Goal: Transaction & Acquisition: Book appointment/travel/reservation

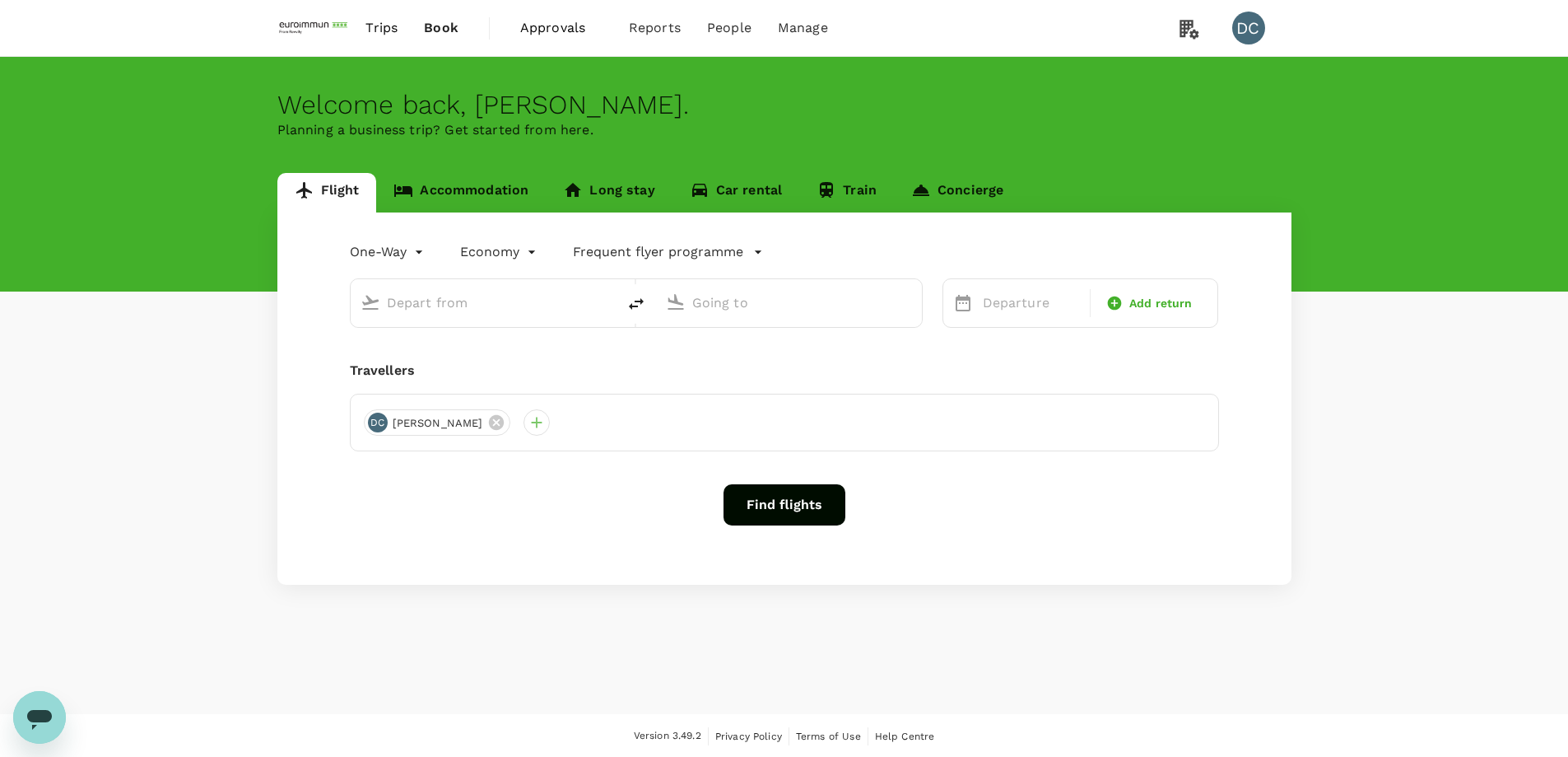
type input "roundtrip"
type input "Singapore Changi (SIN)"
type input "[GEOGRAPHIC_DATA], [GEOGRAPHIC_DATA] (any)"
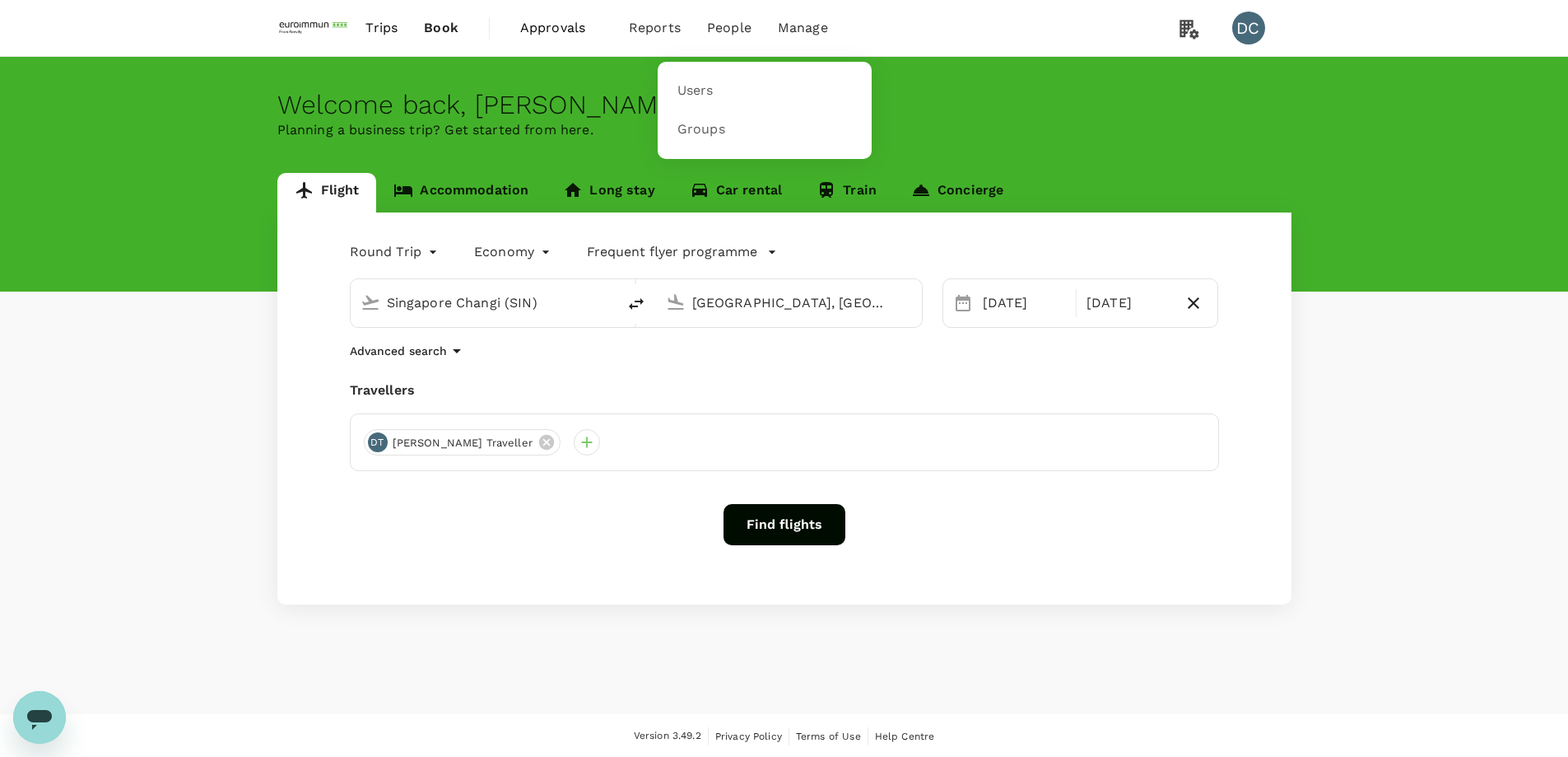
click at [719, 30] on span "People" at bounding box center [729, 28] width 45 height 20
click at [684, 84] on span "Users" at bounding box center [695, 91] width 36 height 19
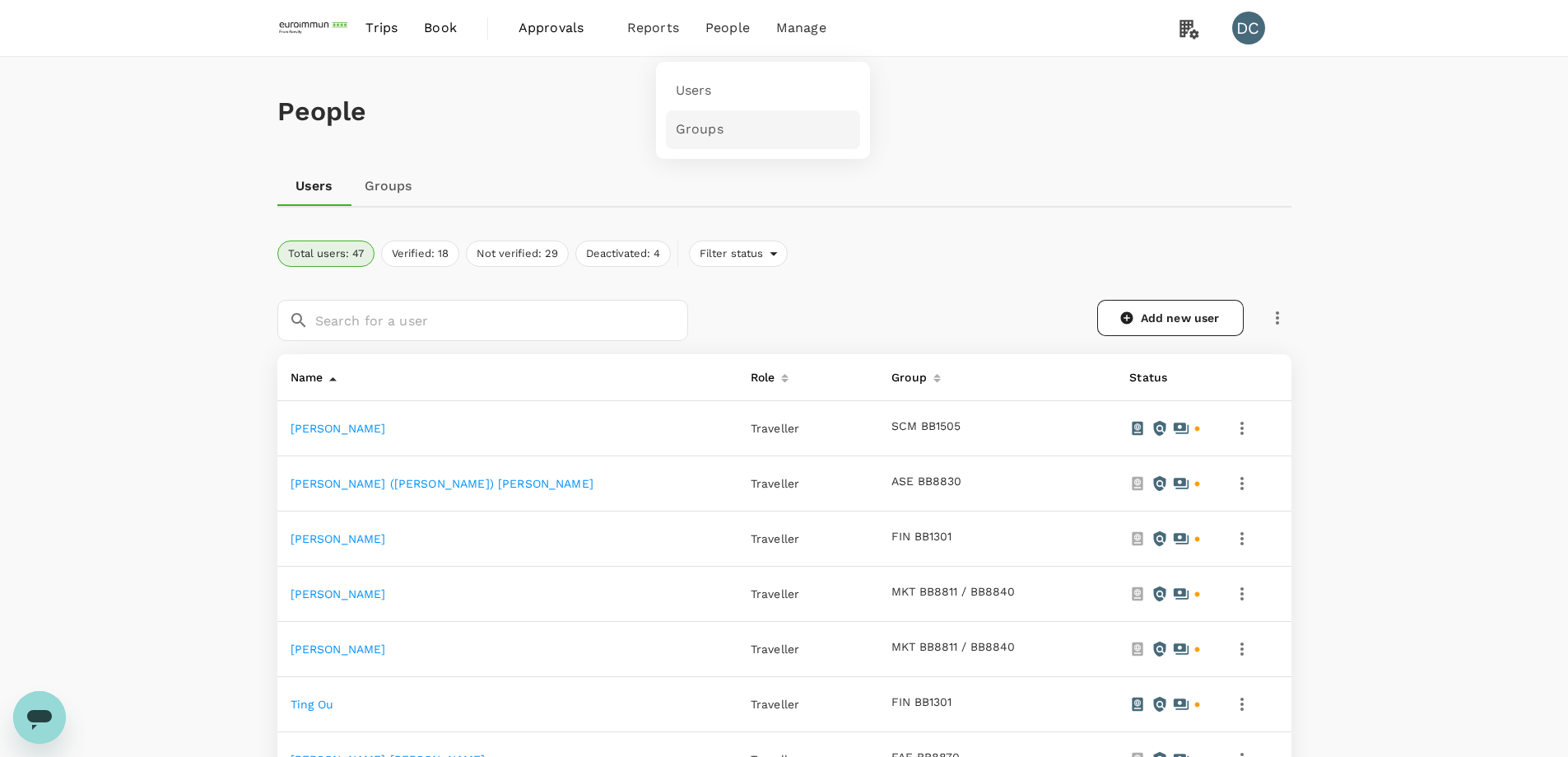
click at [707, 120] on span "Groups" at bounding box center [700, 129] width 48 height 19
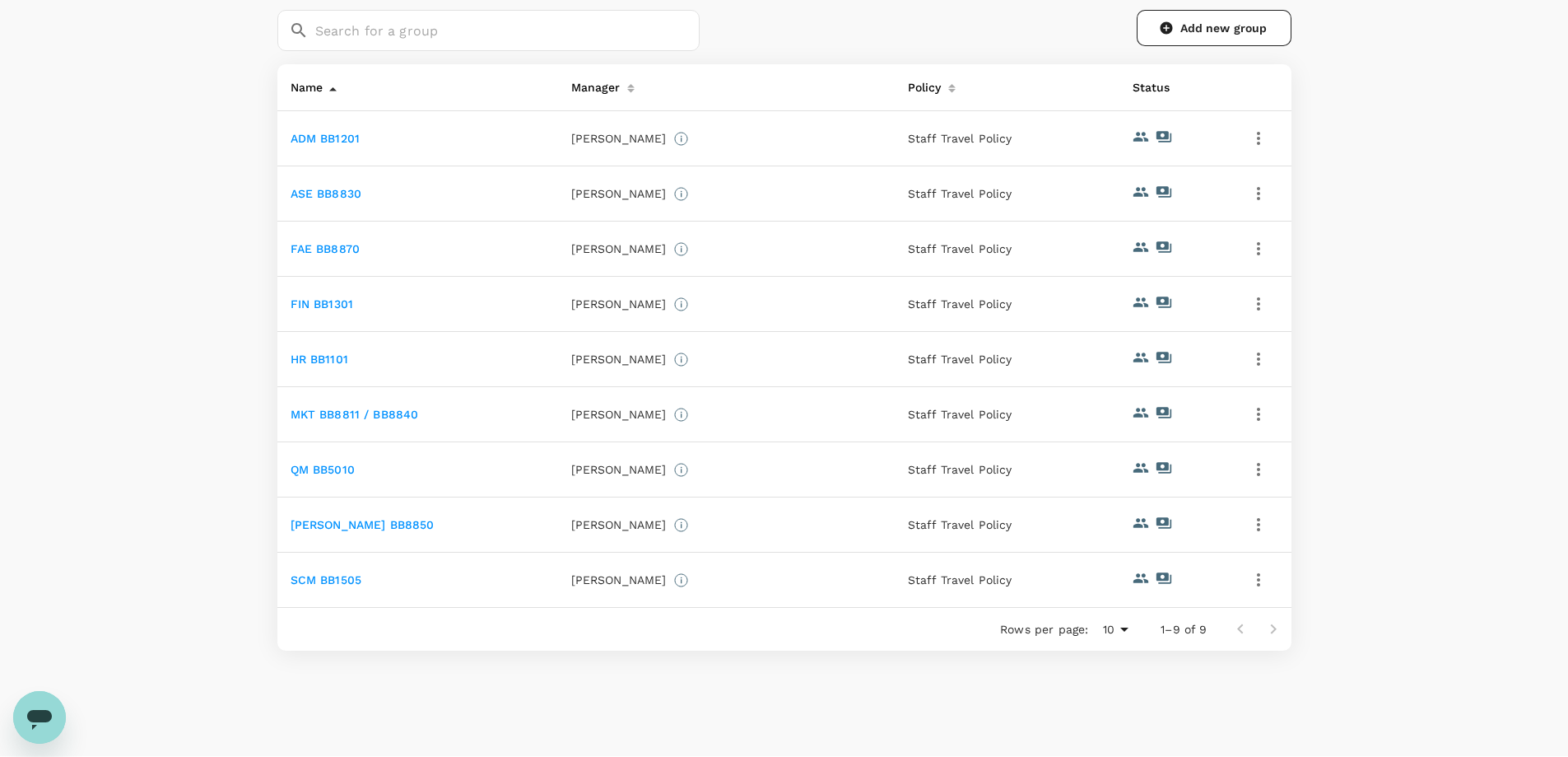
scroll to position [247, 0]
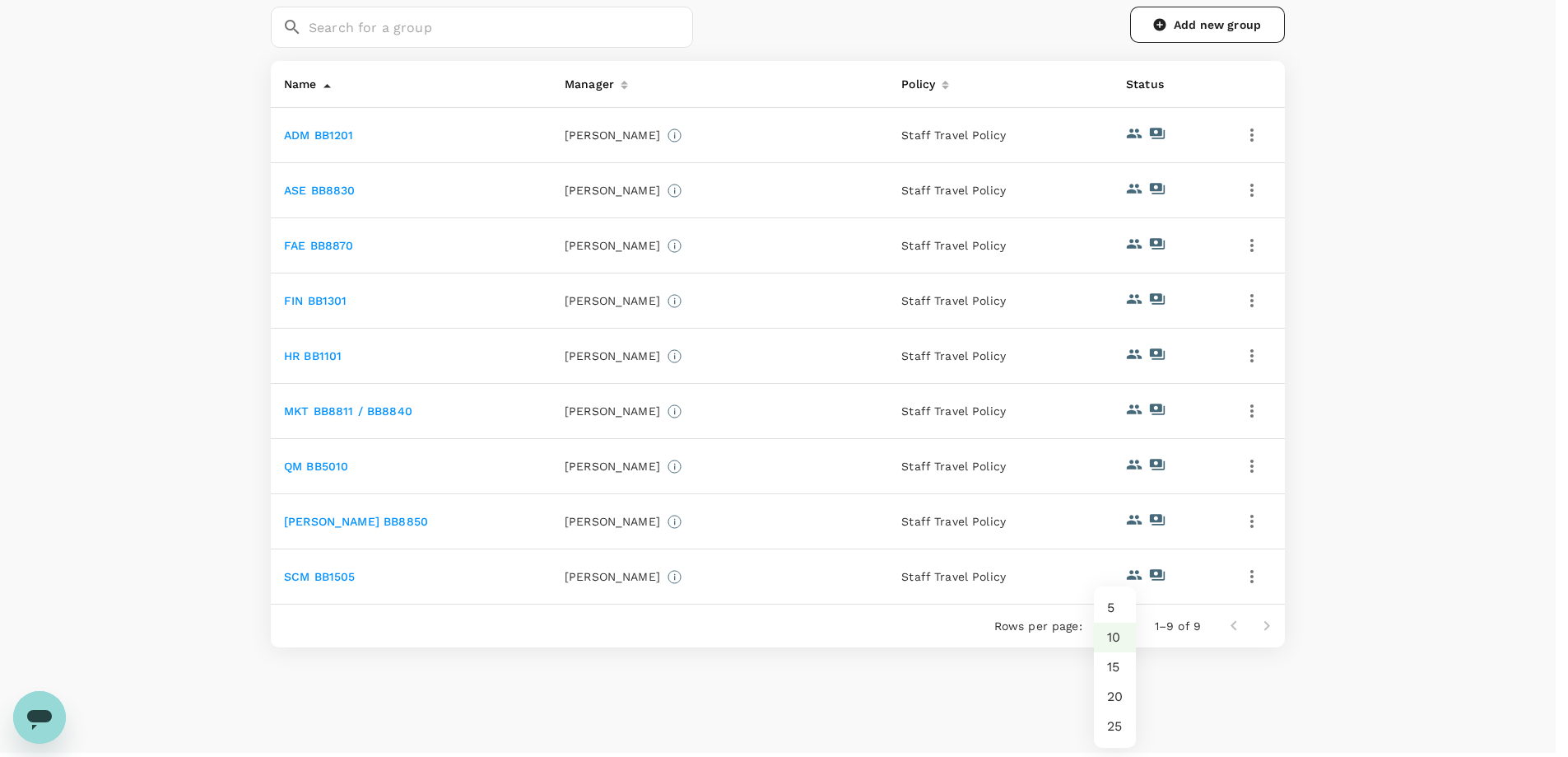
click at [1122, 629] on body "Trips Book Approvals 0 Reports People Manage DC People Users Groups ​ ​ Add new…" at bounding box center [784, 276] width 1568 height 1044
click at [1116, 727] on li "25" at bounding box center [1115, 726] width 42 height 30
type input "25"
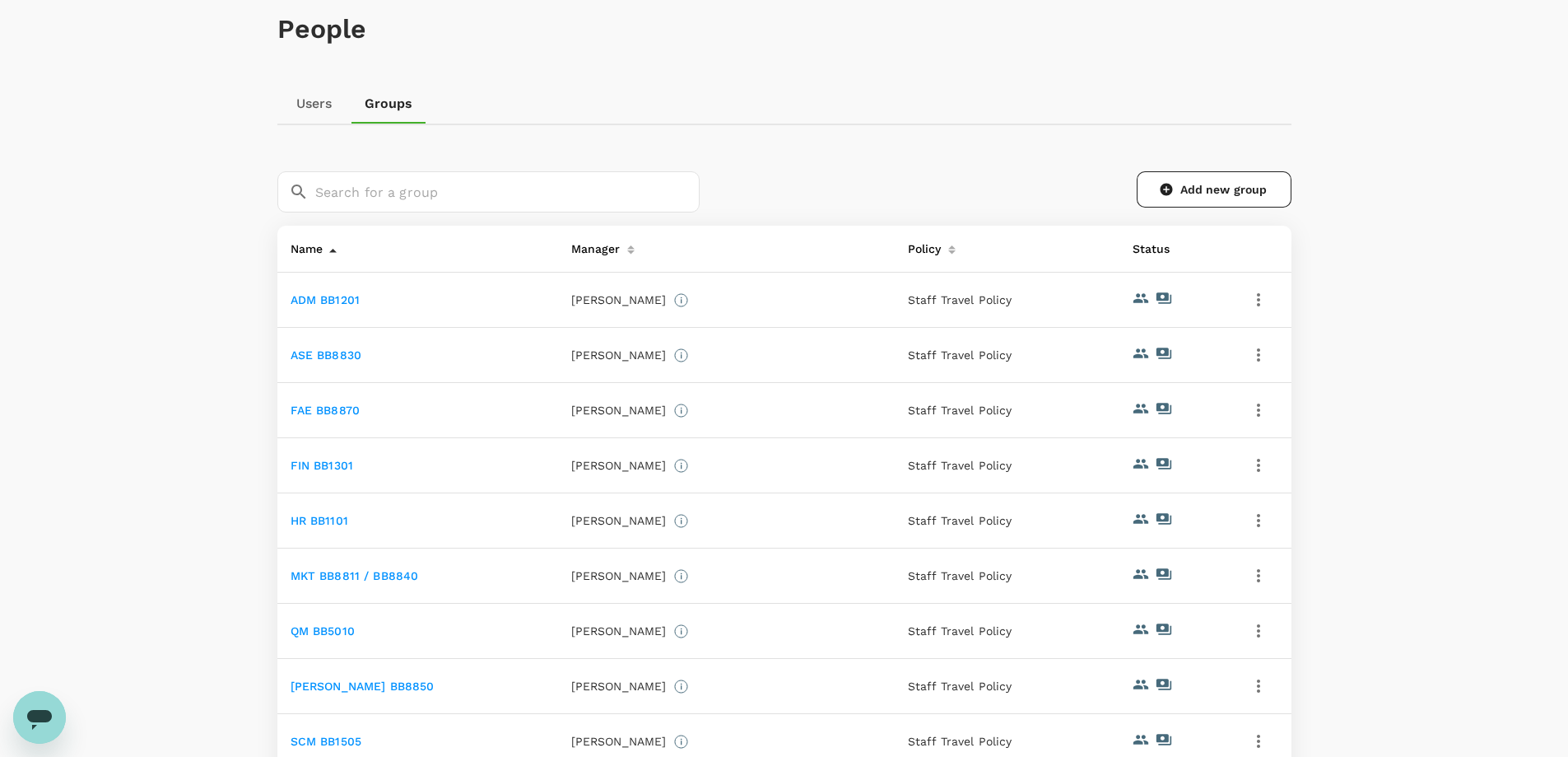
scroll to position [0, 0]
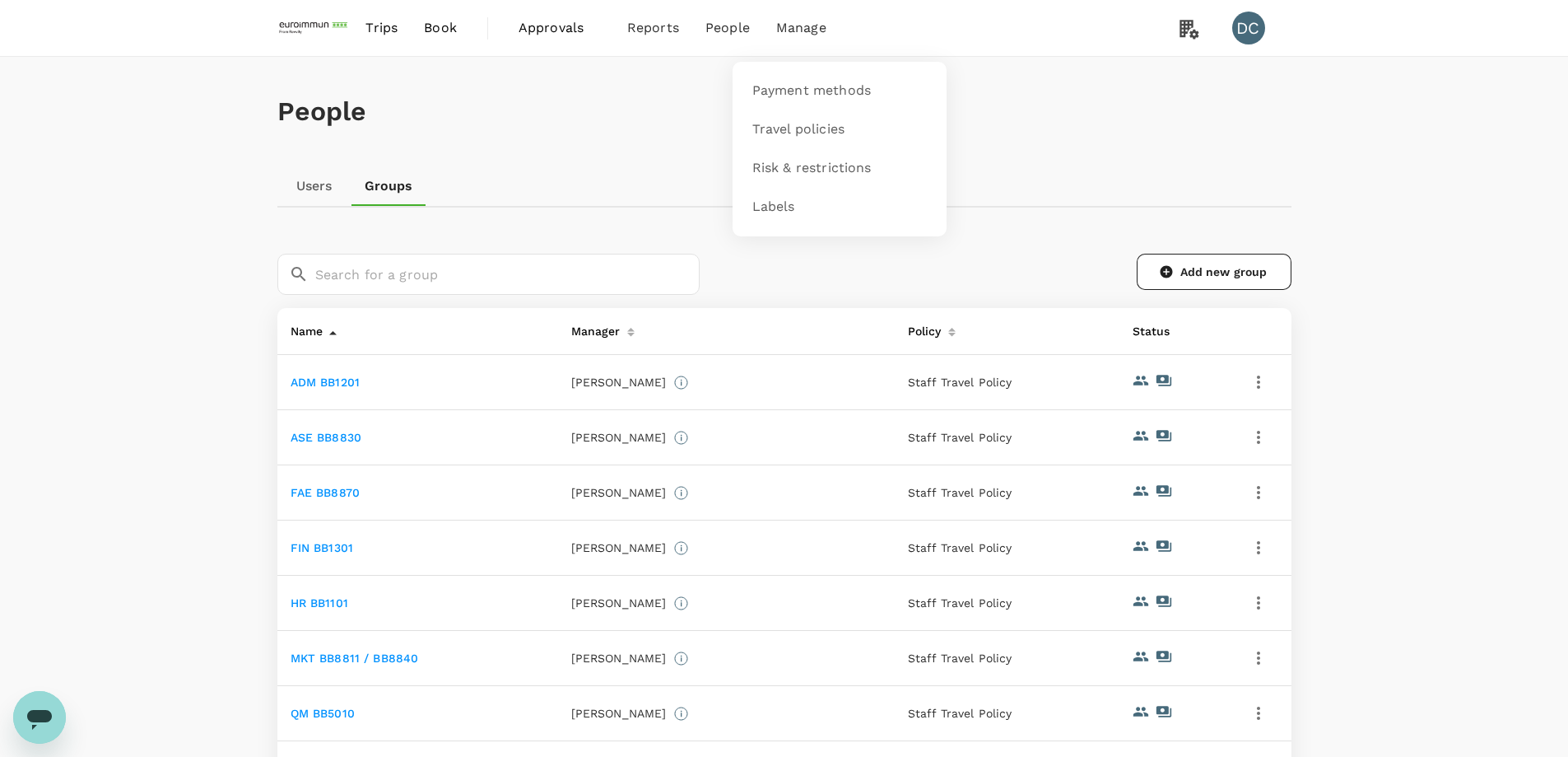
click at [797, 38] on li "Manage" at bounding box center [800, 28] width 77 height 56
click at [761, 207] on span "Labels" at bounding box center [774, 207] width 43 height 19
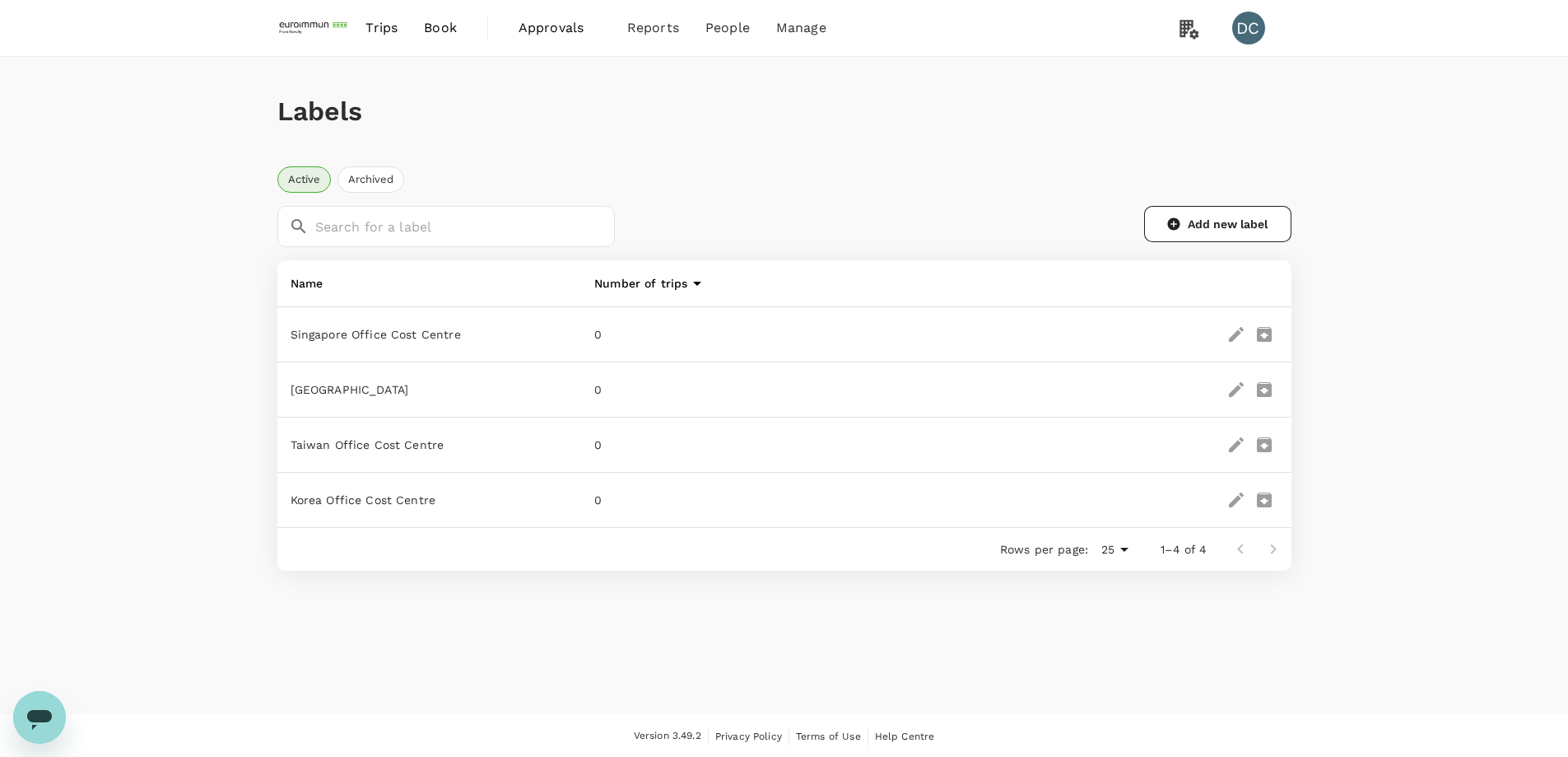
click at [386, 29] on span "Trips" at bounding box center [382, 28] width 32 height 20
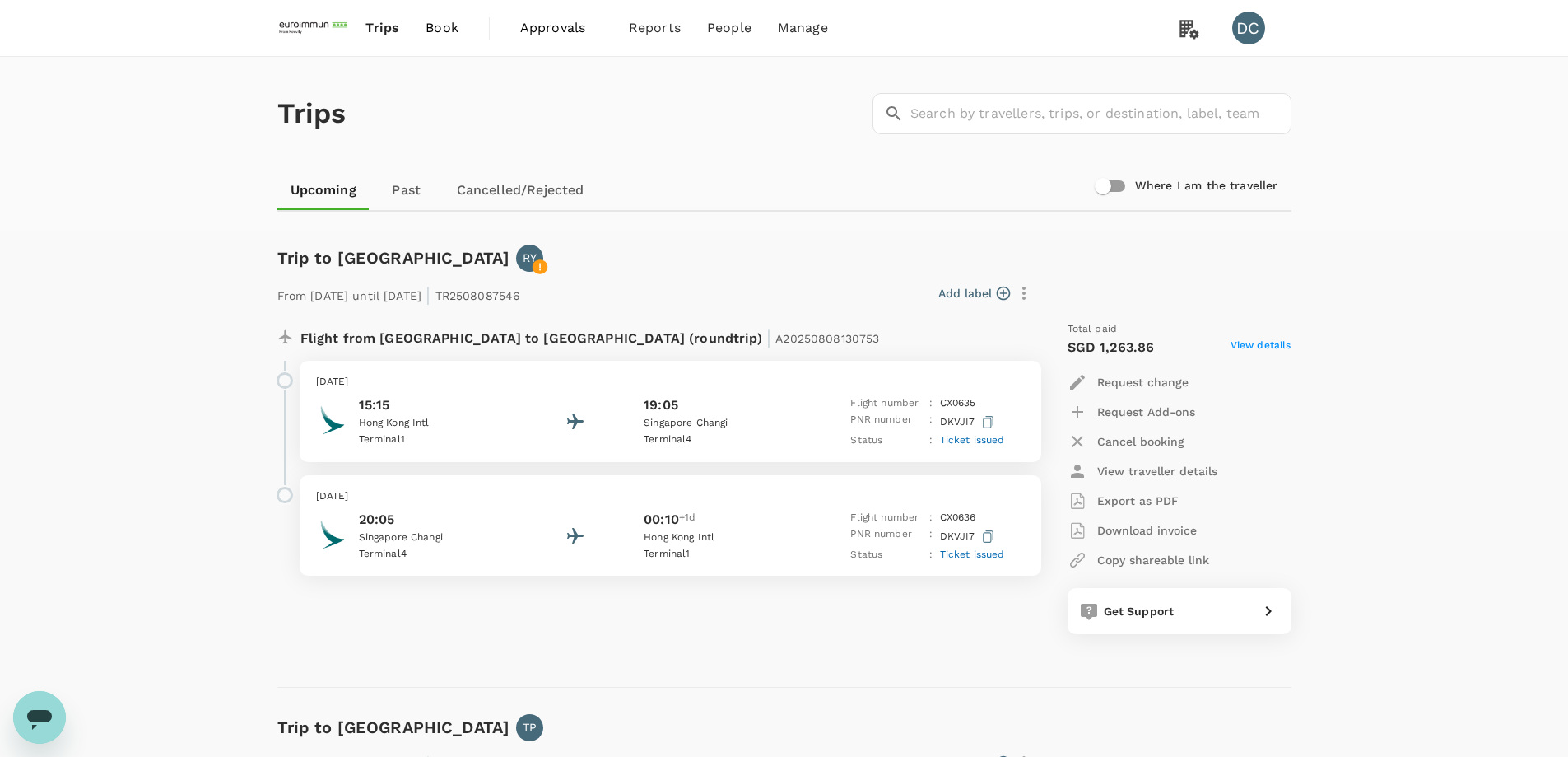
click at [714, 659] on div "Flight from [GEOGRAPHIC_DATA] to [GEOGRAPHIC_DATA] (roundtrip) | A2025080813075…" at bounding box center [784, 484] width 1014 height 352
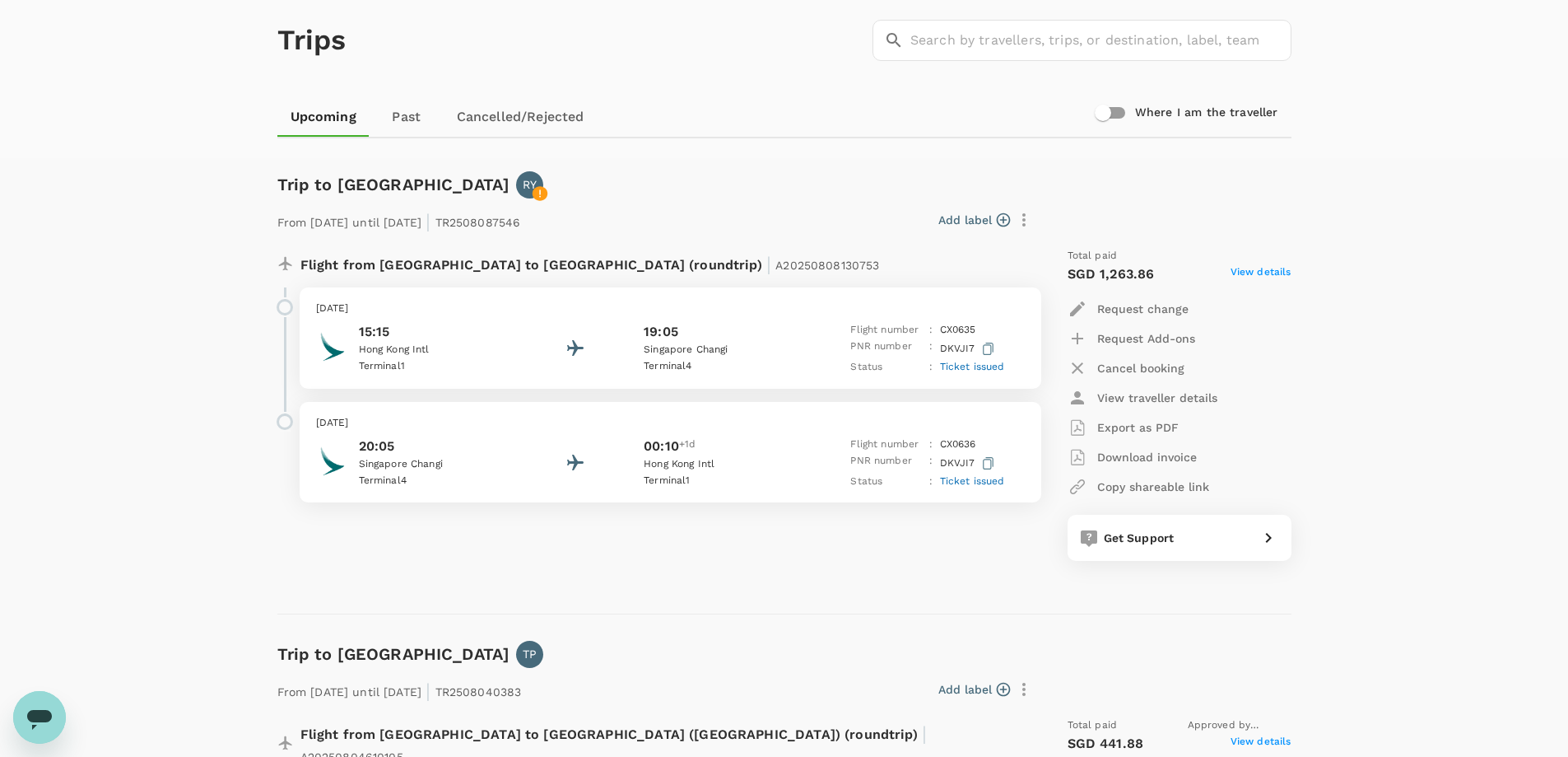
scroll to position [17, 0]
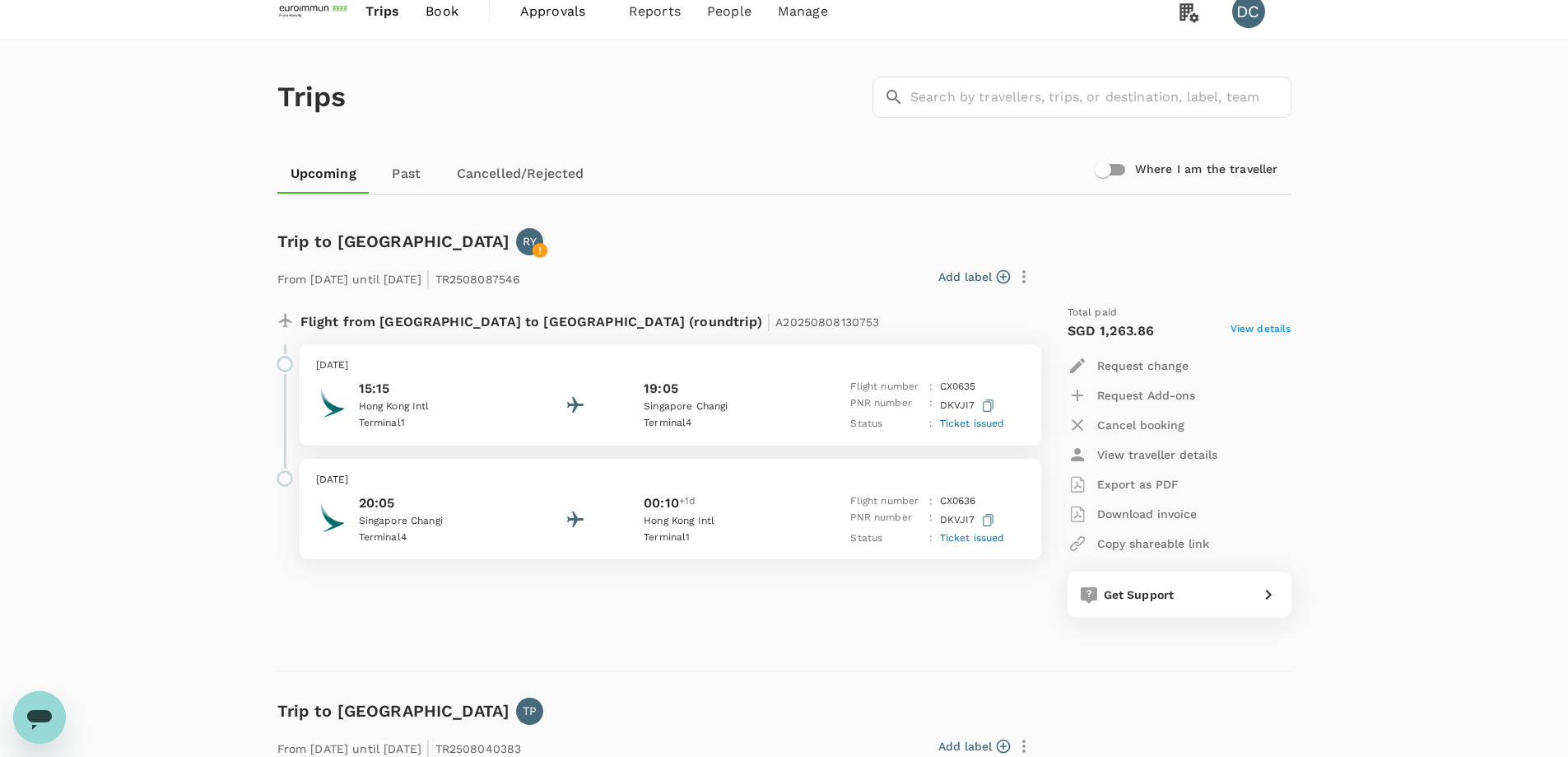
click at [617, 620] on div "Flight from [GEOGRAPHIC_DATA] to [GEOGRAPHIC_DATA] (roundtrip) | A2025080813075…" at bounding box center [649, 461] width 771 height 339
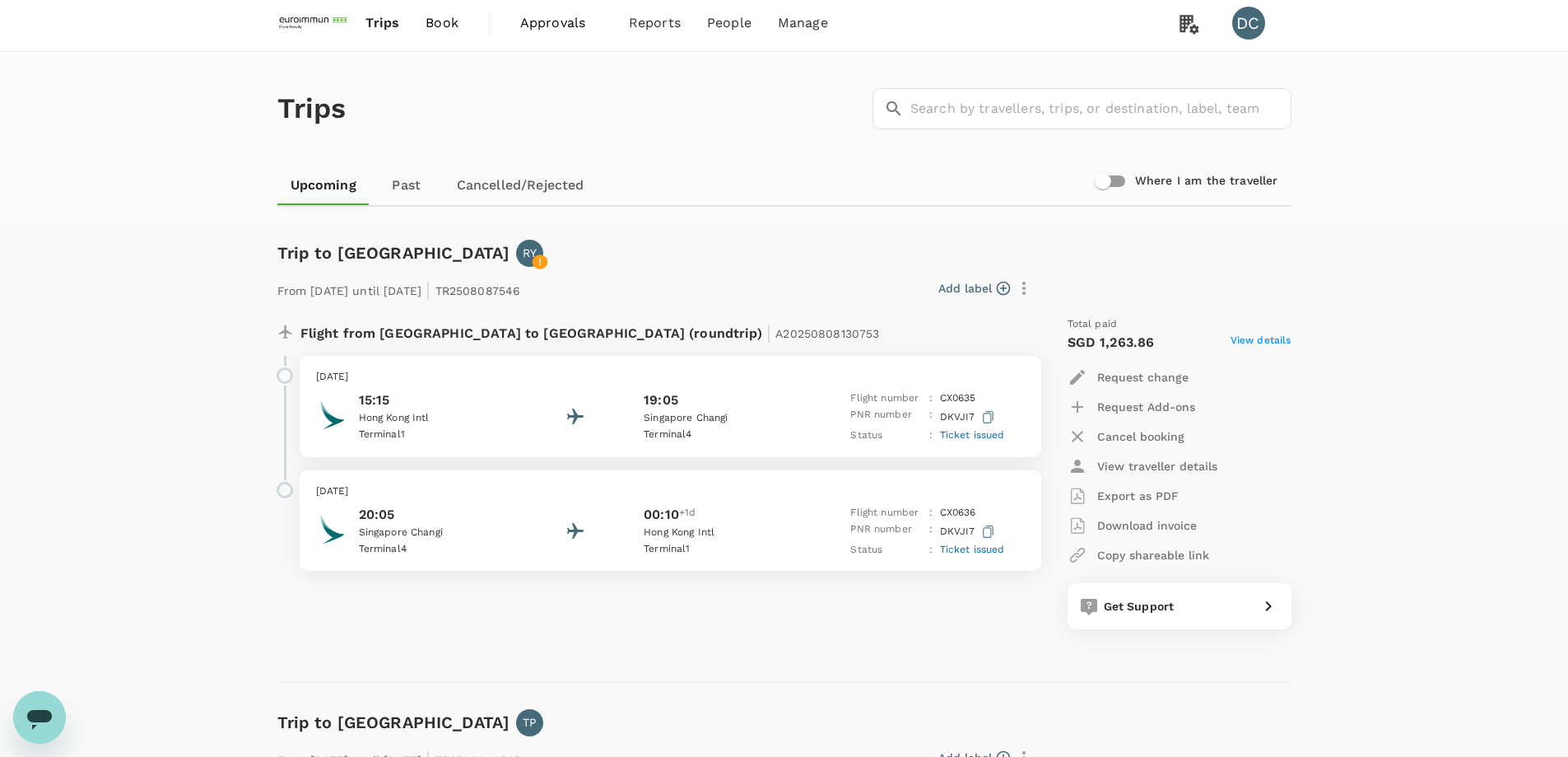
scroll to position [0, 0]
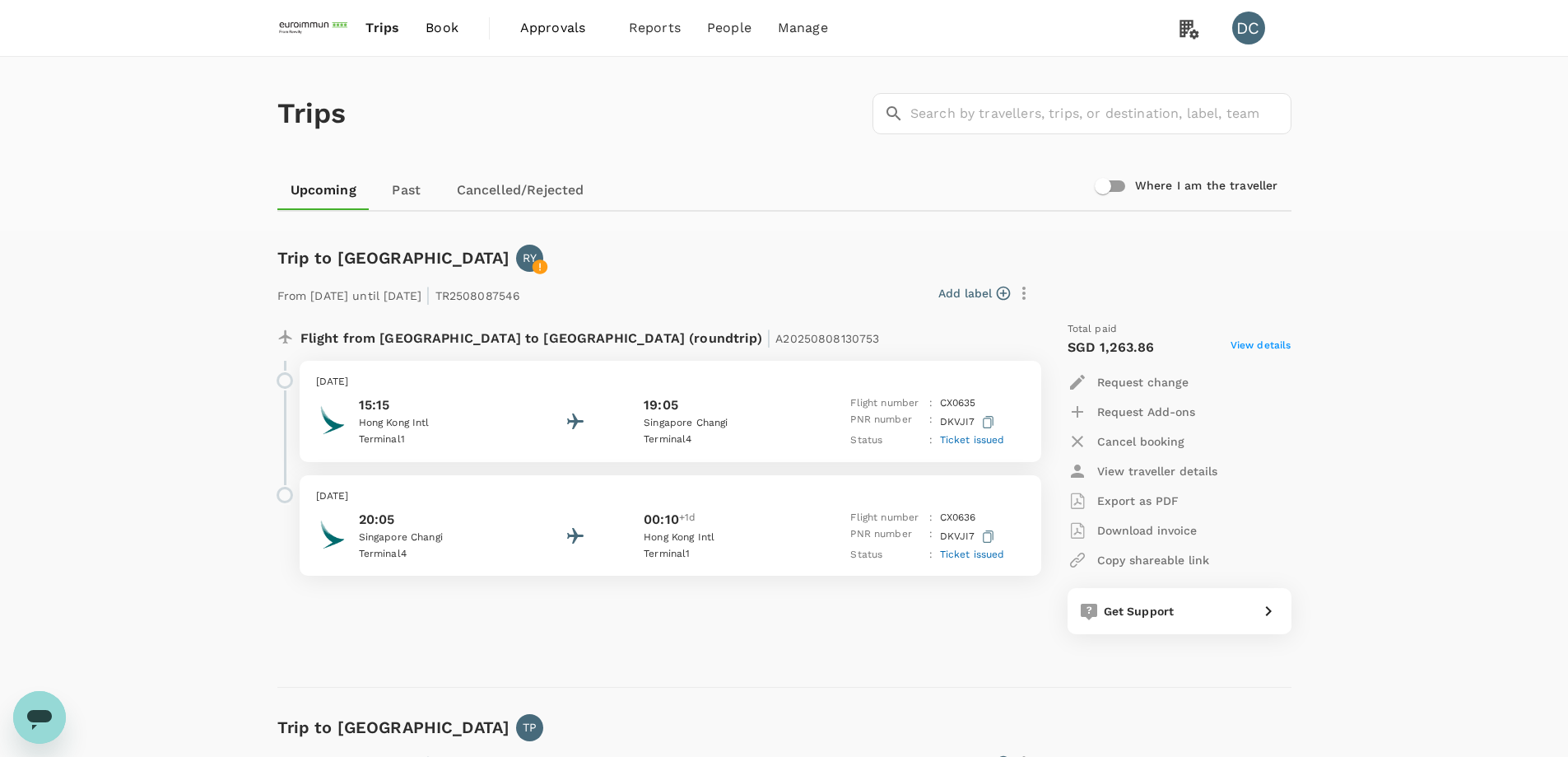
click at [433, 22] on span "Book" at bounding box center [441, 28] width 33 height 20
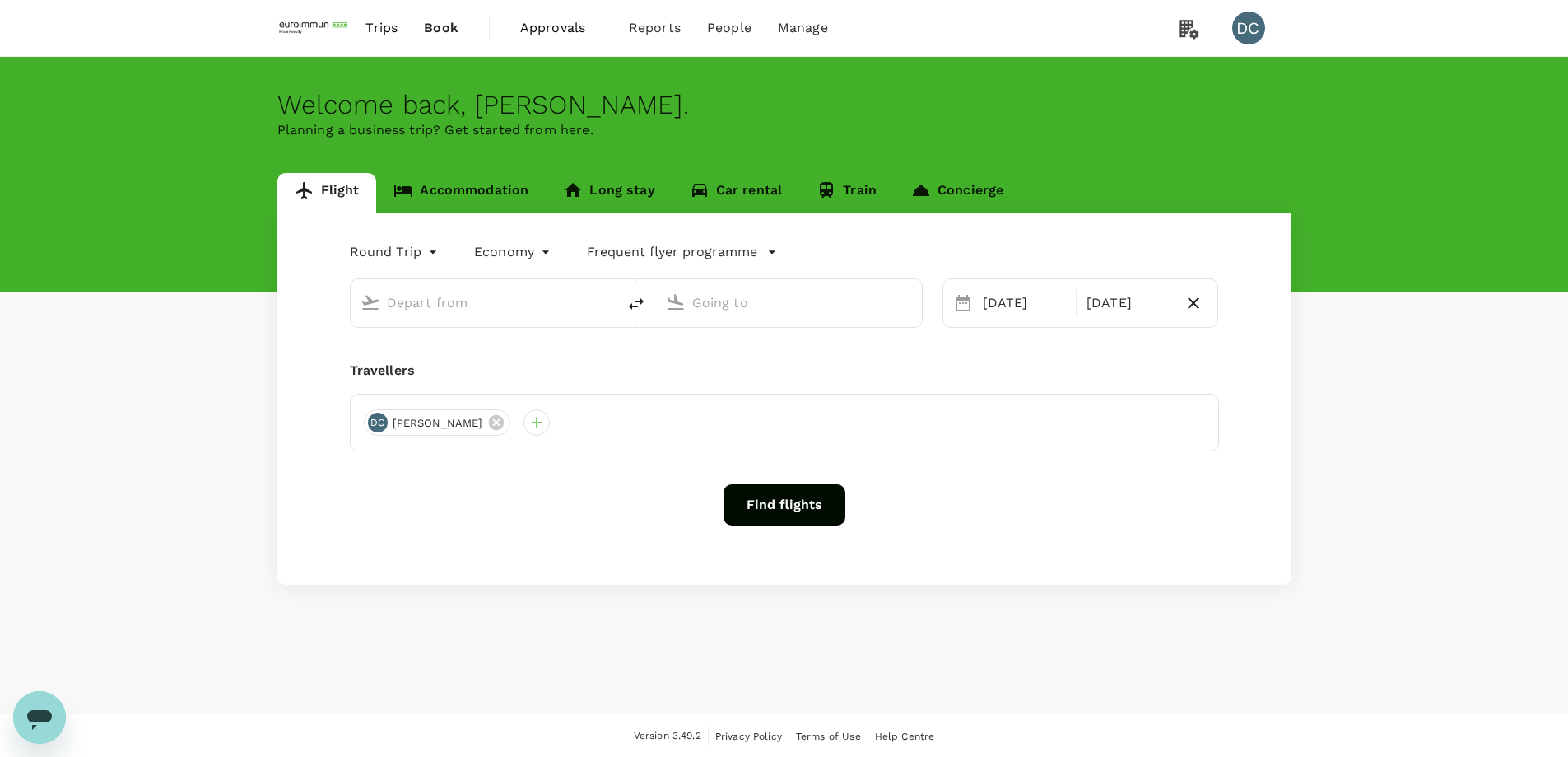
click at [581, 308] on input "text" at bounding box center [484, 302] width 195 height 26
type input "Singapore Changi (SIN)"
type input "[GEOGRAPHIC_DATA], [GEOGRAPHIC_DATA] (any)"
type input "Singapore Changi (SIN)"
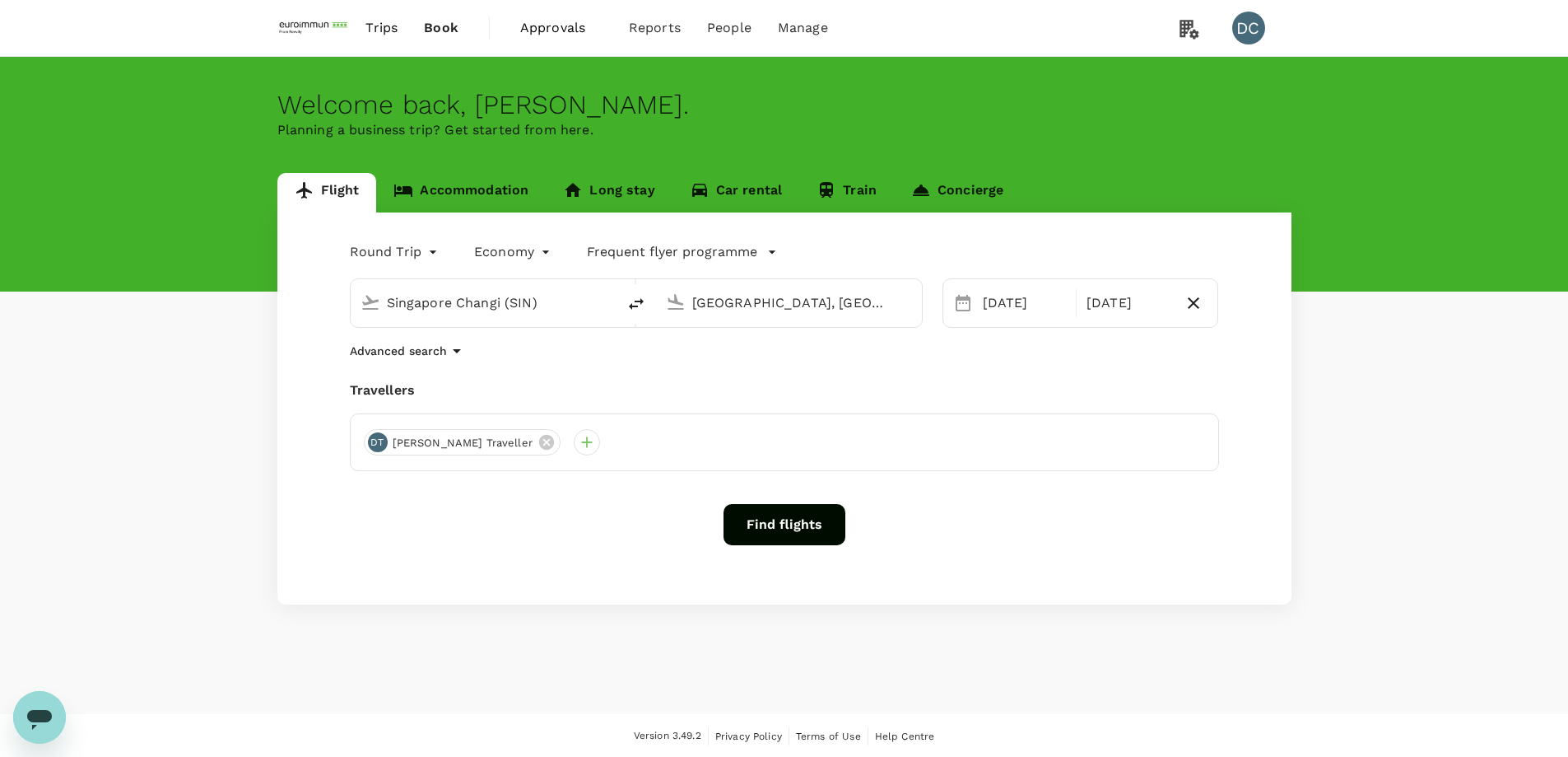
click at [729, 307] on input "[GEOGRAPHIC_DATA], [GEOGRAPHIC_DATA] (any)" at bounding box center [789, 302] width 195 height 26
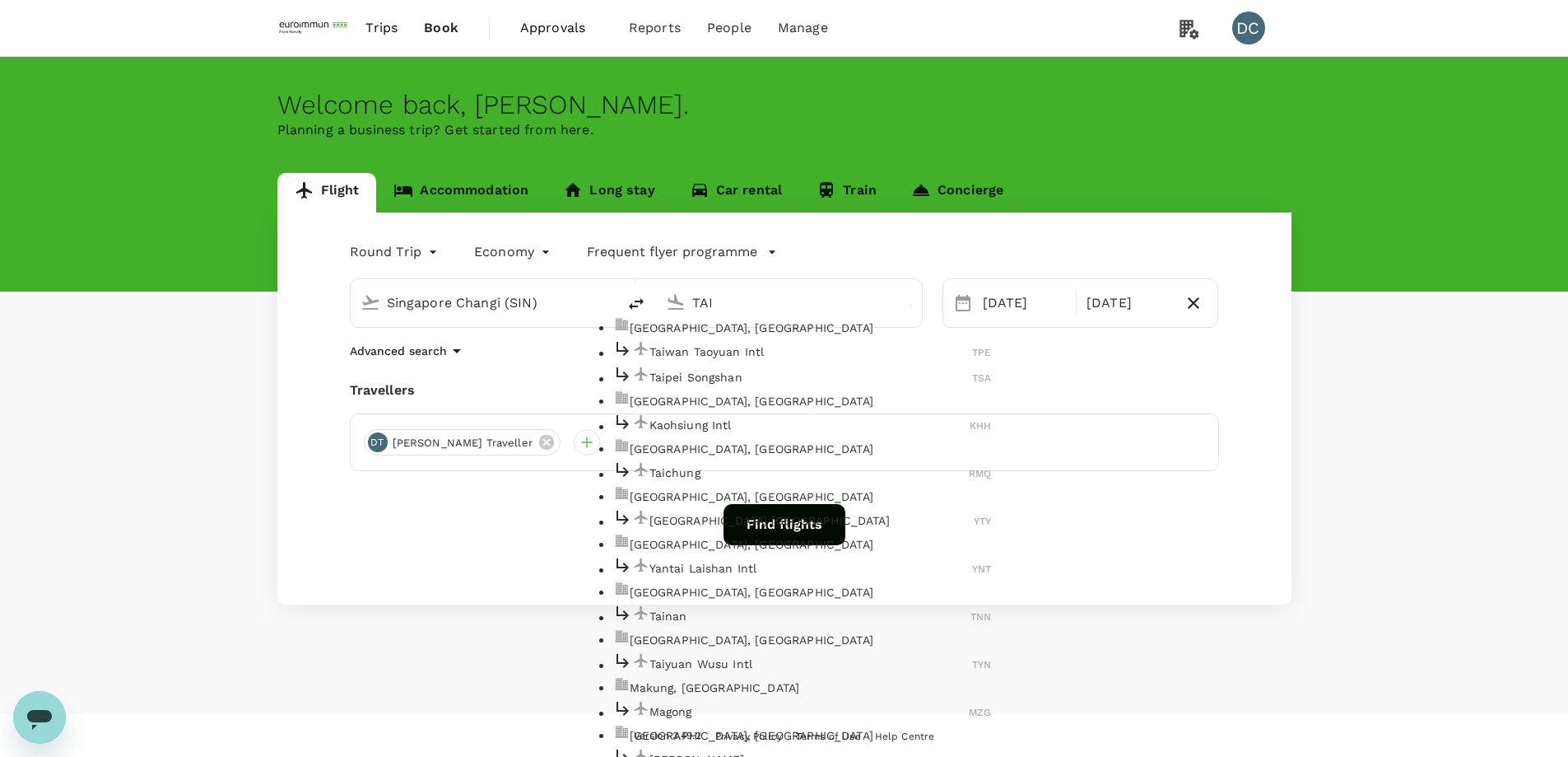
click at [721, 360] on p "Taiwan Taoyuan Intl" at bounding box center [810, 351] width 323 height 17
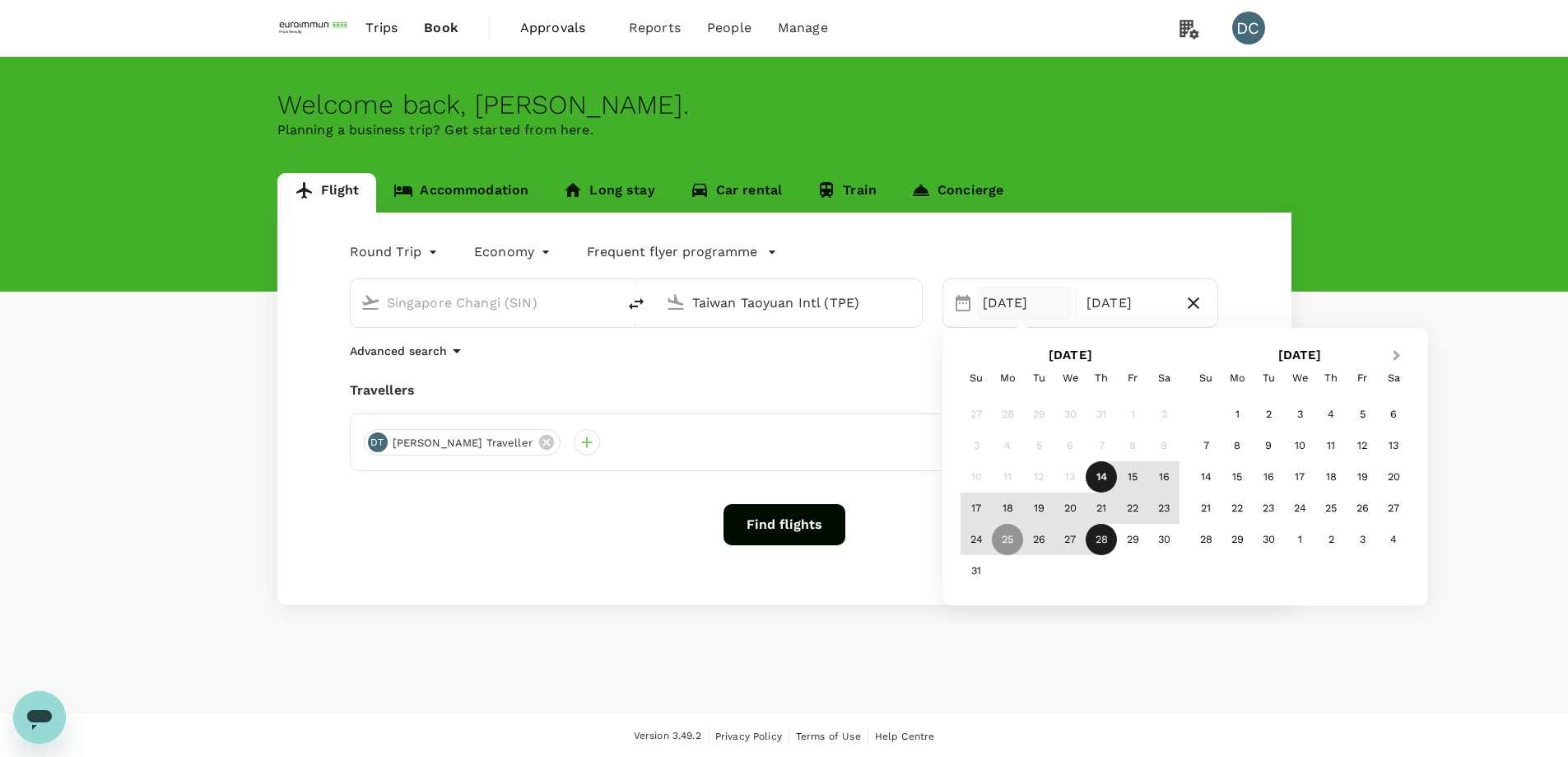
type input "Taiwan Taoyuan Intl (TPE)"
click at [1397, 356] on span "Next Month" at bounding box center [1397, 355] width 0 height 19
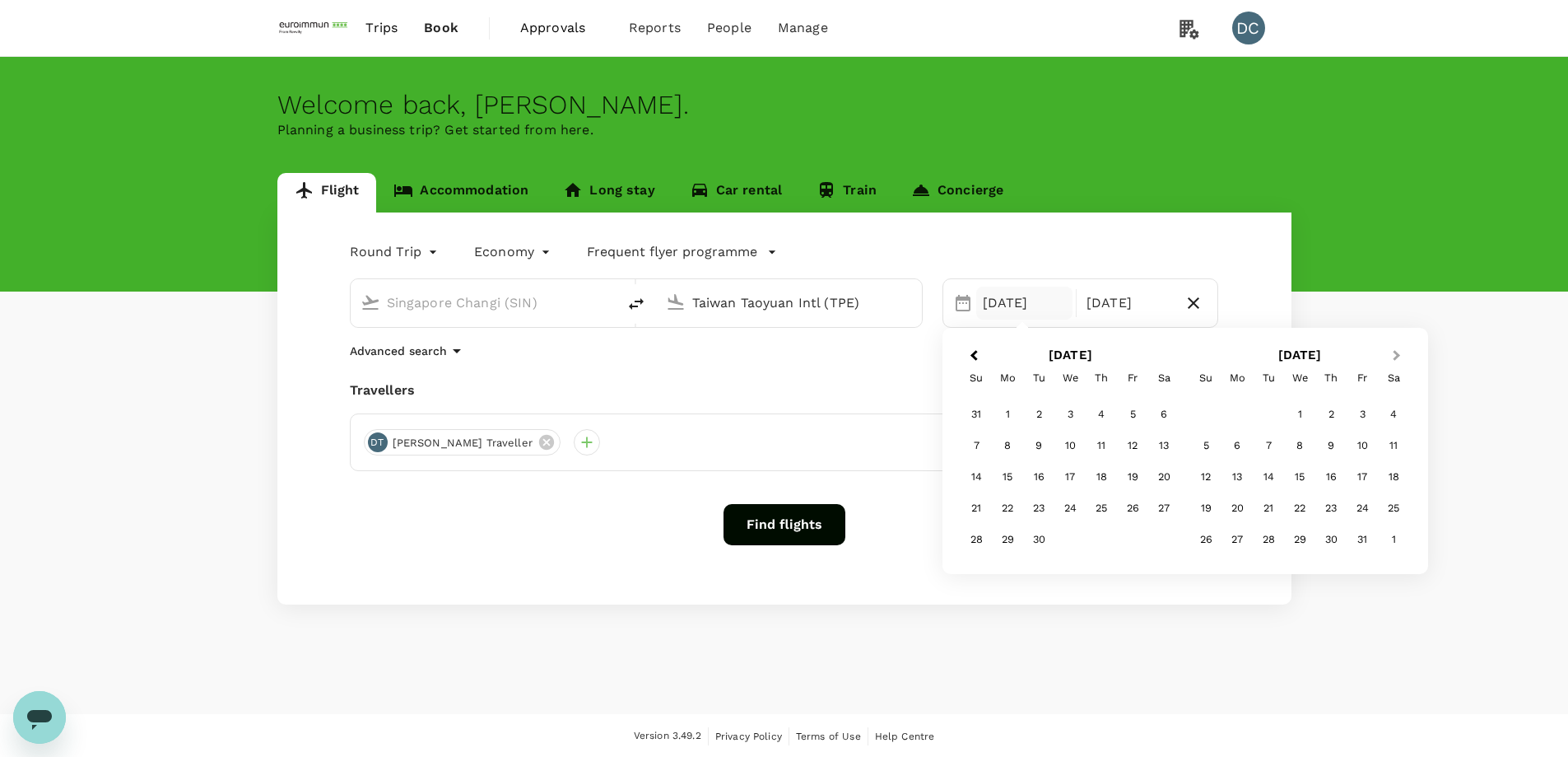
click at [1397, 356] on span "Next Month" at bounding box center [1397, 355] width 0 height 19
click at [1103, 416] on div "2" at bounding box center [1101, 414] width 31 height 31
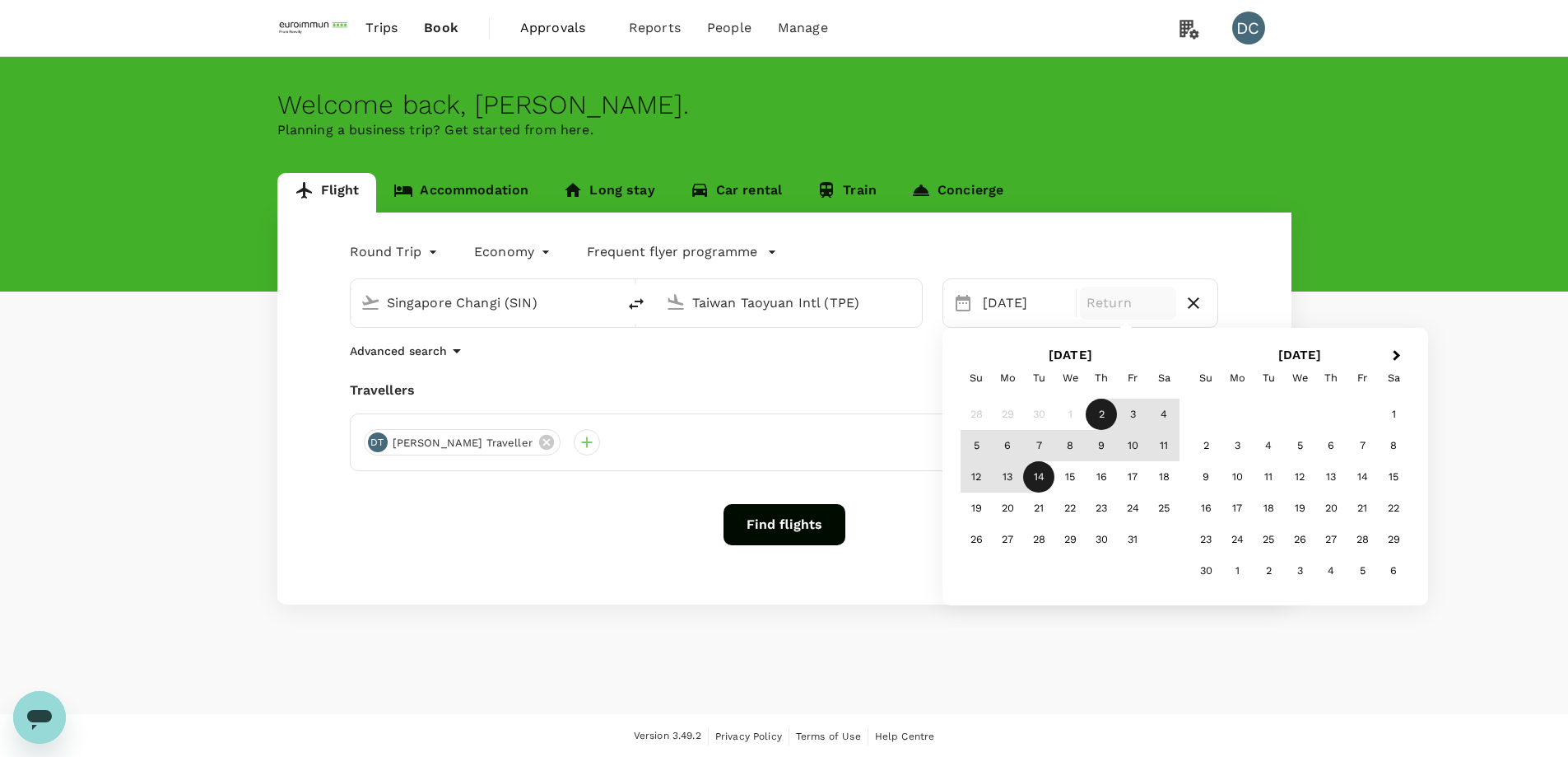
click at [1036, 473] on div "14" at bounding box center [1038, 476] width 31 height 31
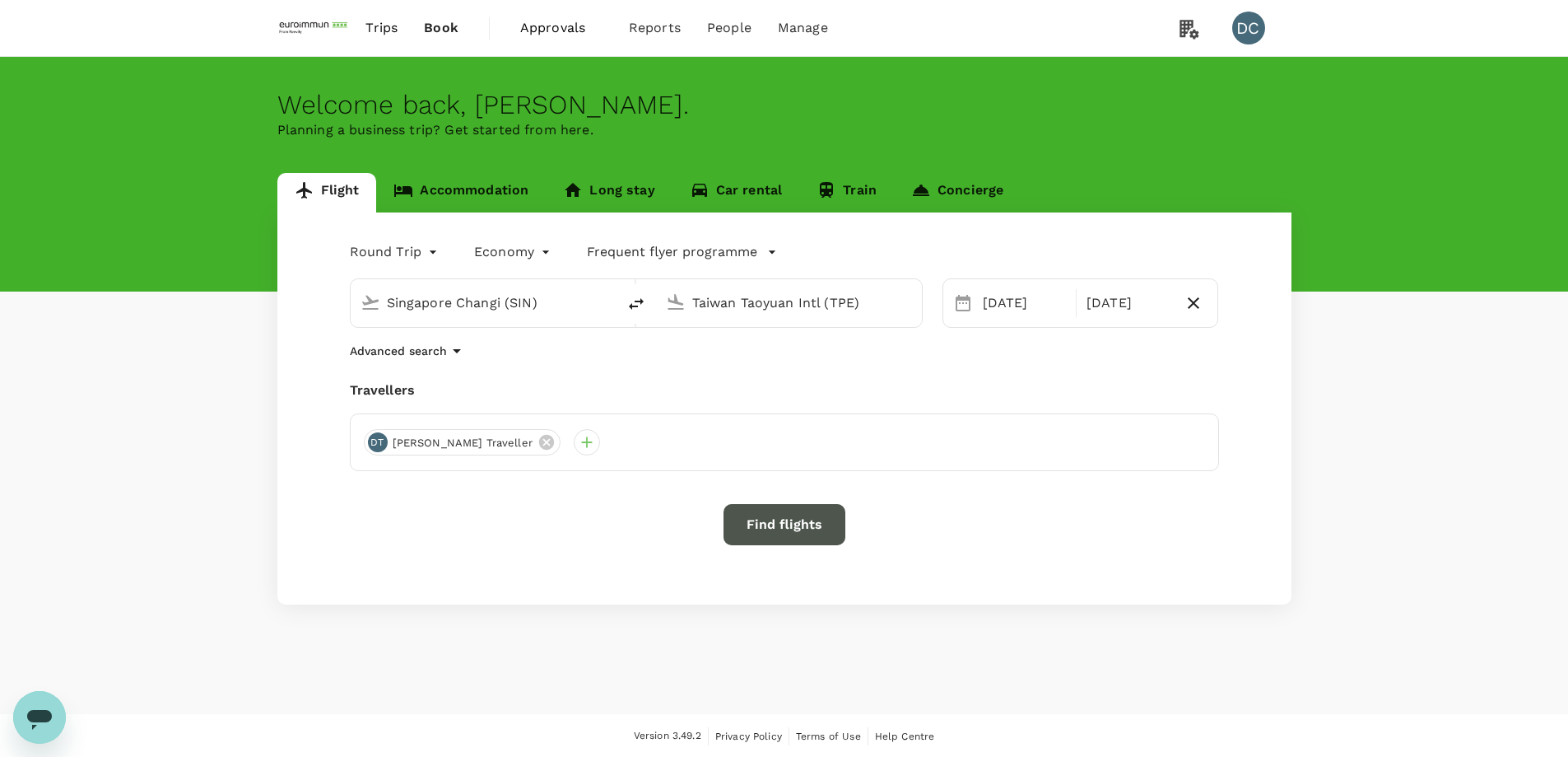
click at [766, 532] on button "Find flights" at bounding box center [784, 524] width 122 height 41
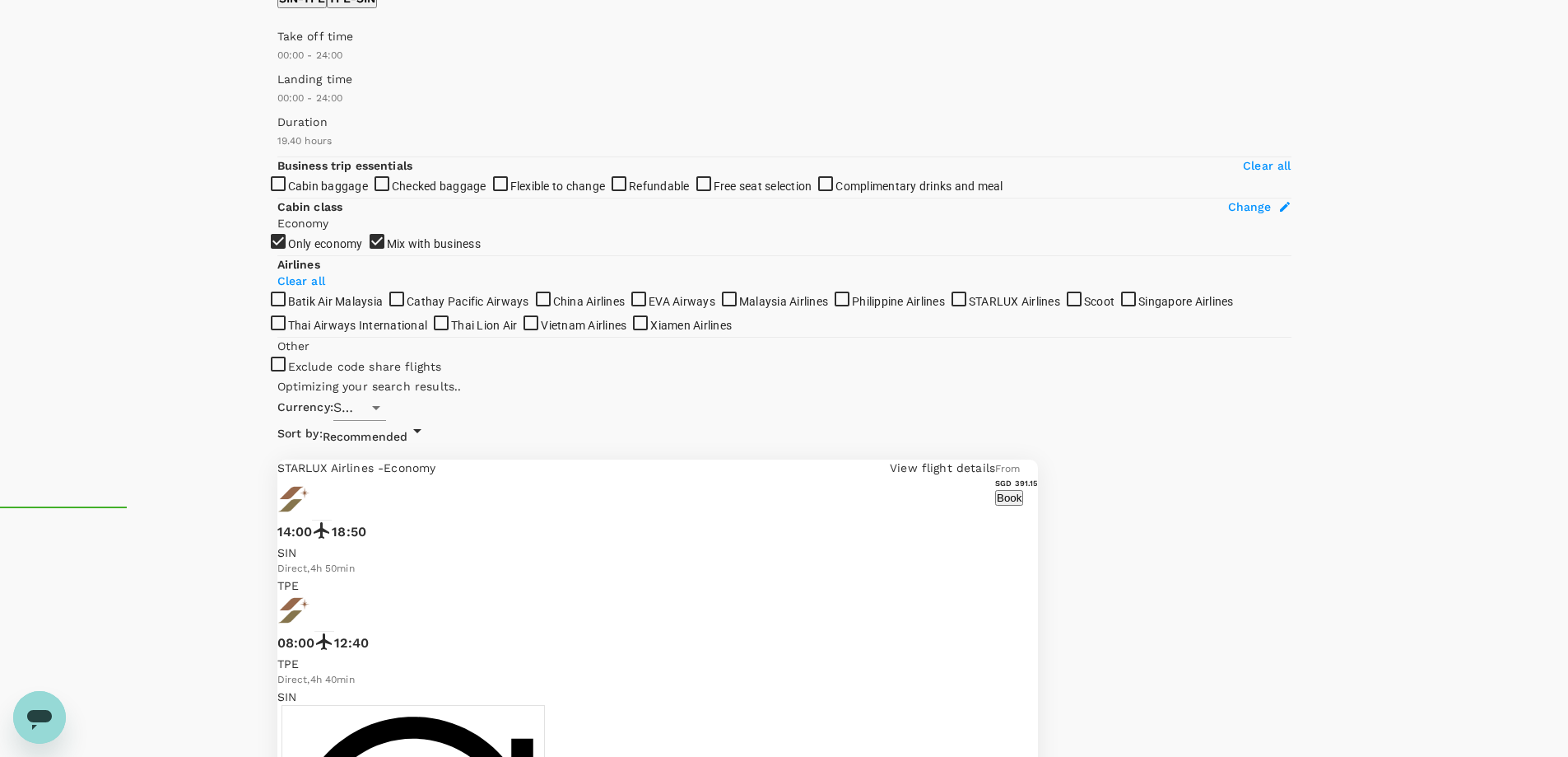
scroll to position [2, 0]
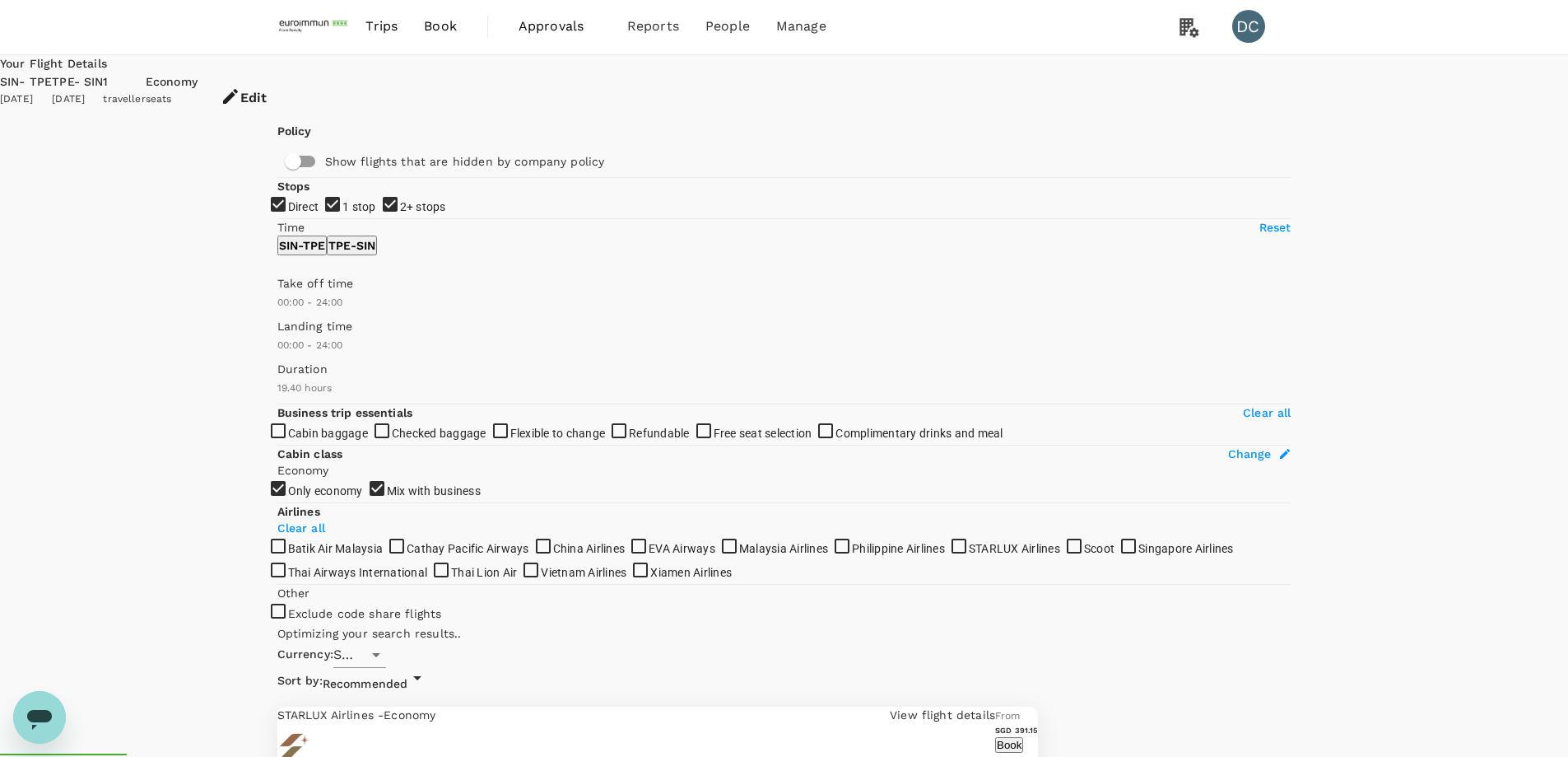
click at [284, 294] on input "1 stop" at bounding box center [784, 376] width 1568 height 757
checkbox input "false"
click at [285, 335] on input "2+ stops" at bounding box center [784, 376] width 1568 height 757
checkbox input "false"
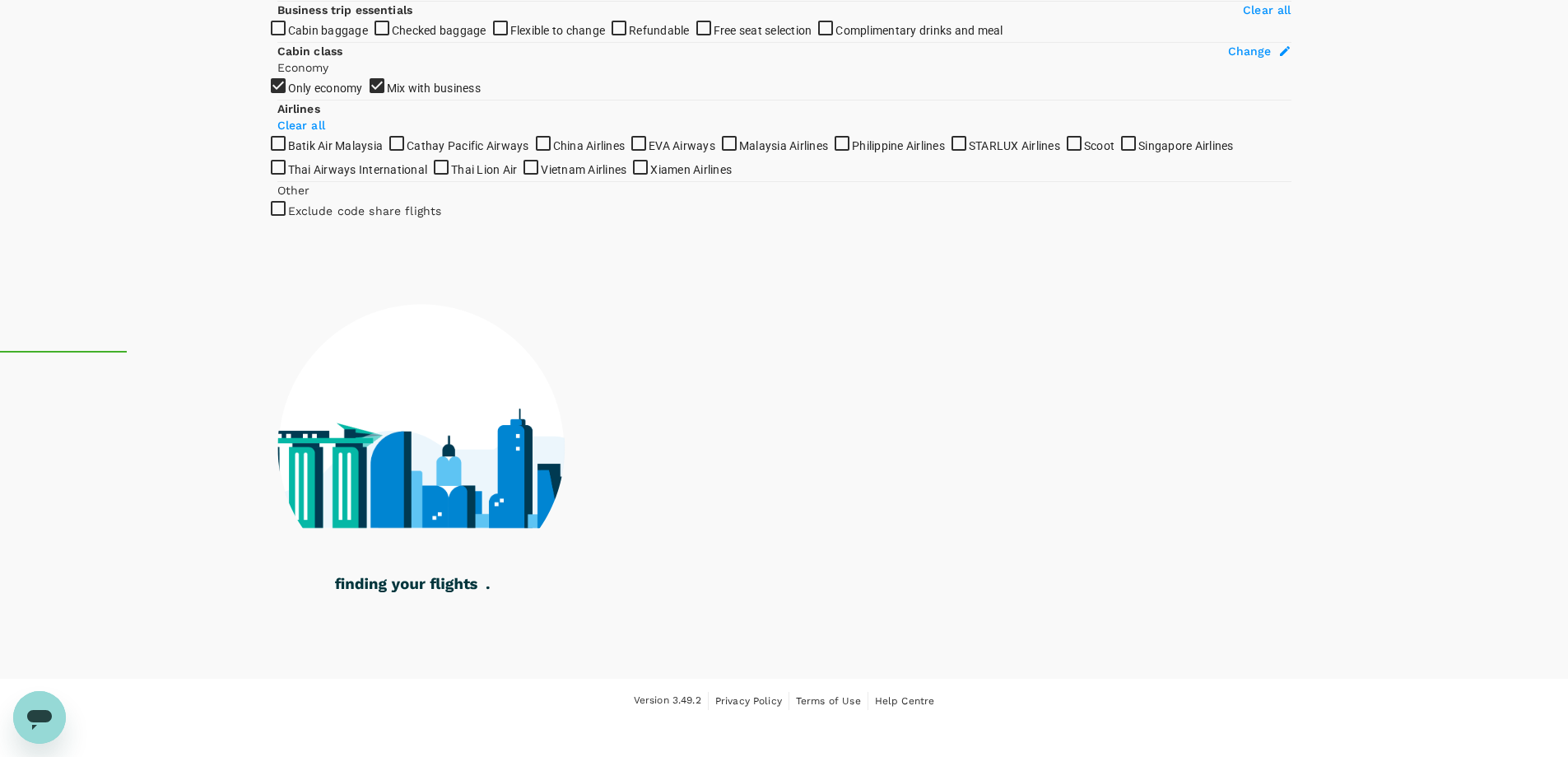
scroll to position [743, 0]
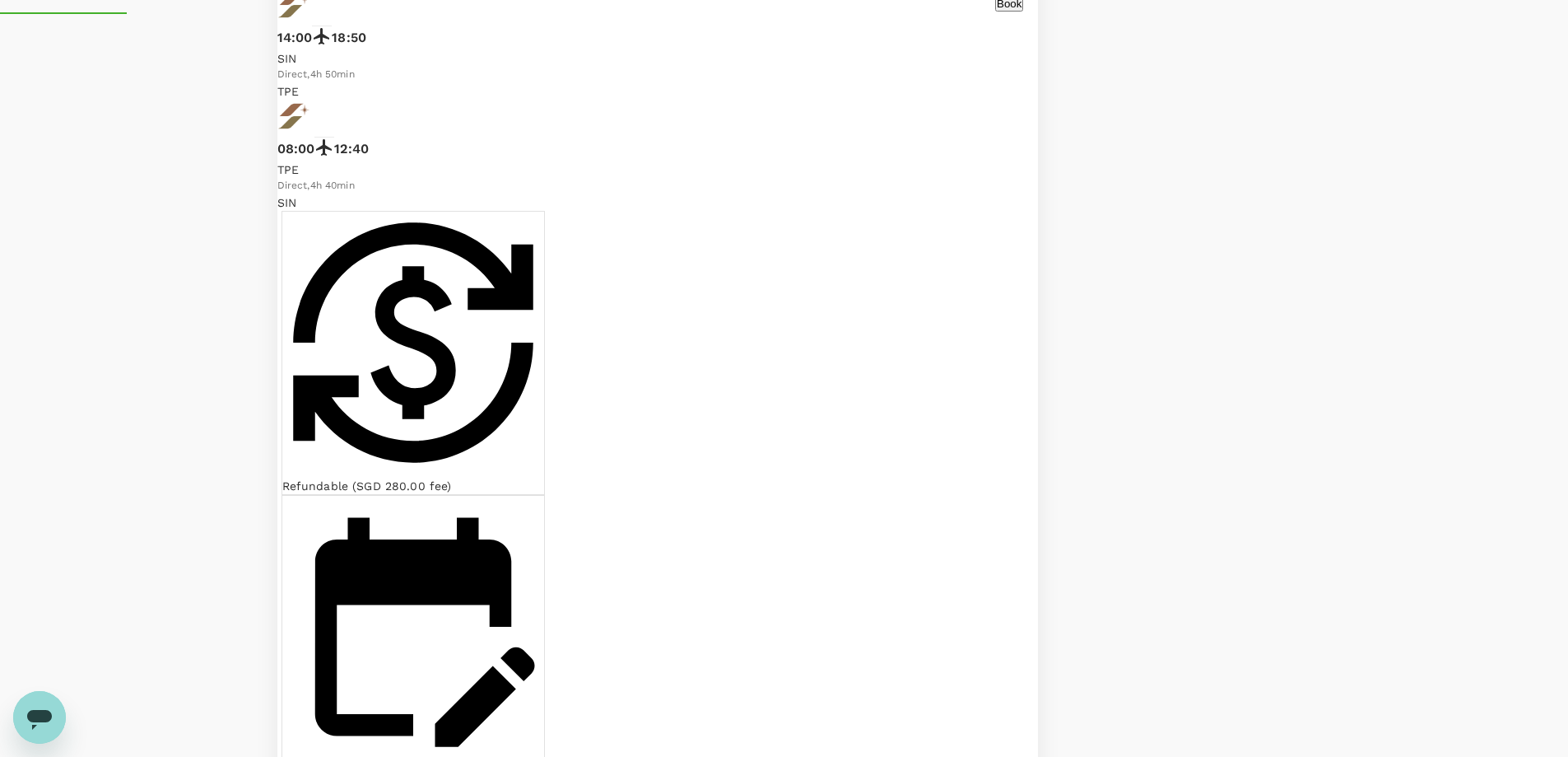
type input "SGD"
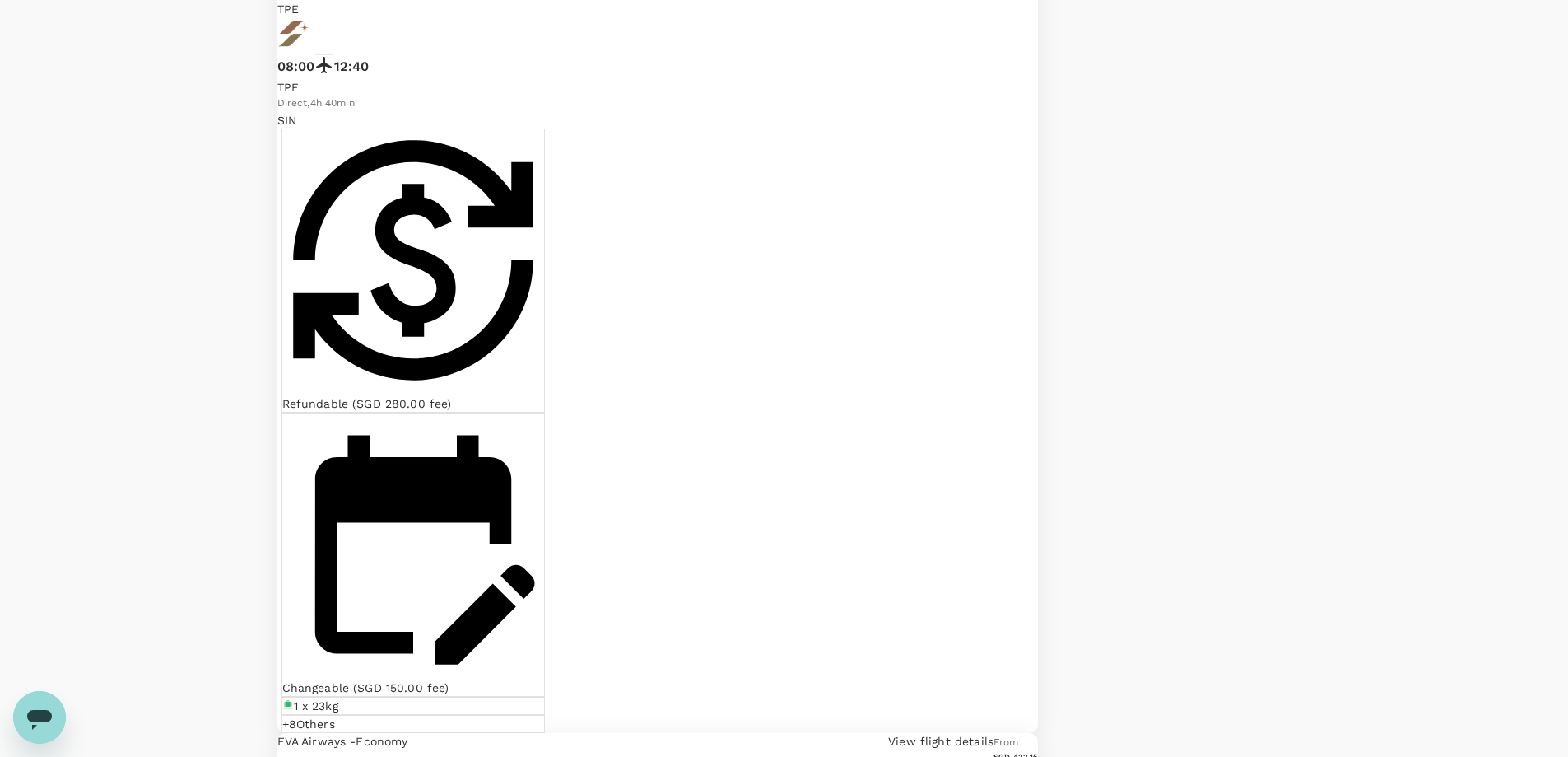
checkbox input "true"
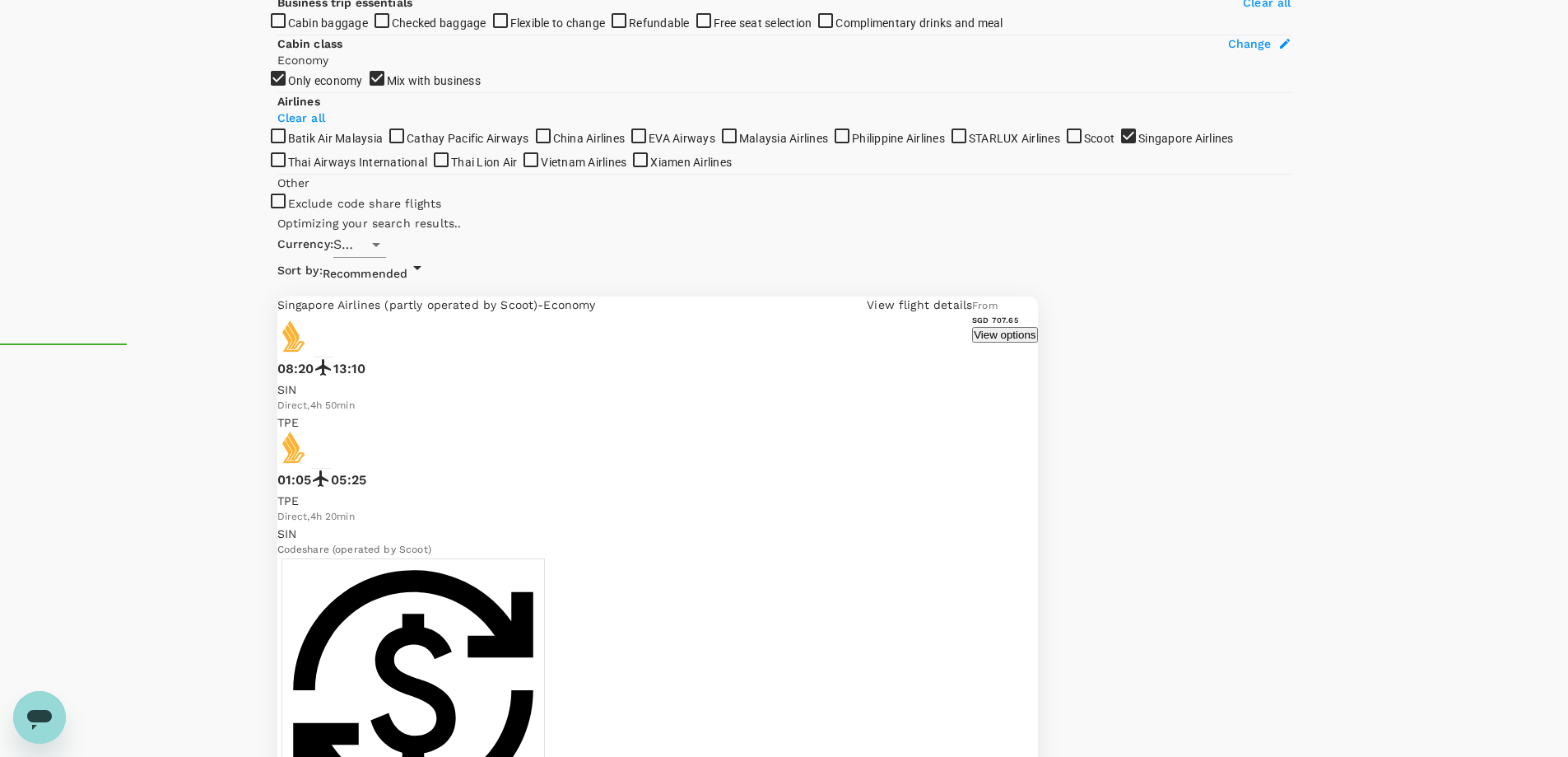
scroll to position [247, 0]
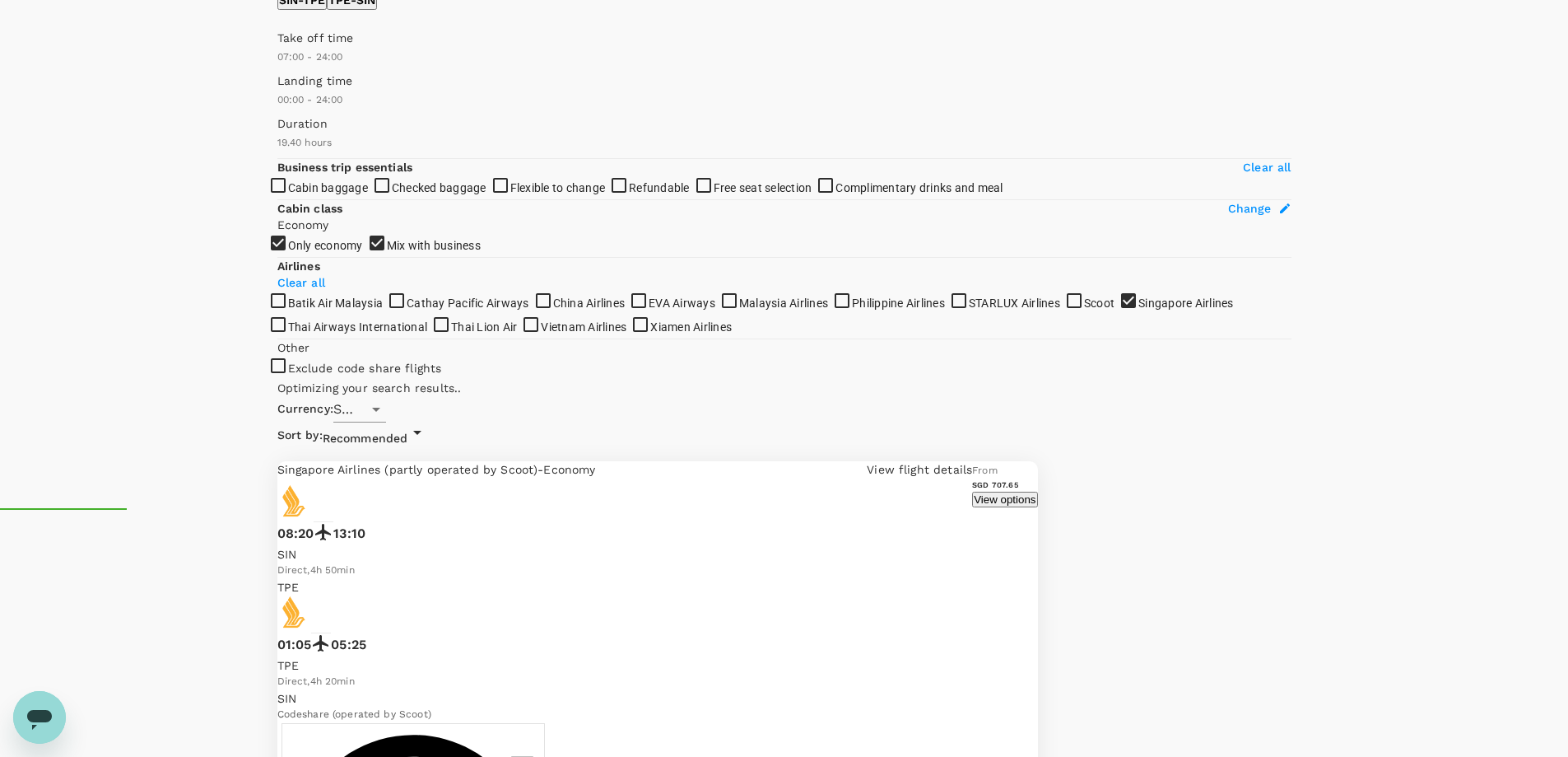
type input "480"
drag, startPoint x: 279, startPoint y: 237, endPoint x: 361, endPoint y: 242, distance: 82.2
click at [277, 66] on span at bounding box center [277, 66] width 0 height 0
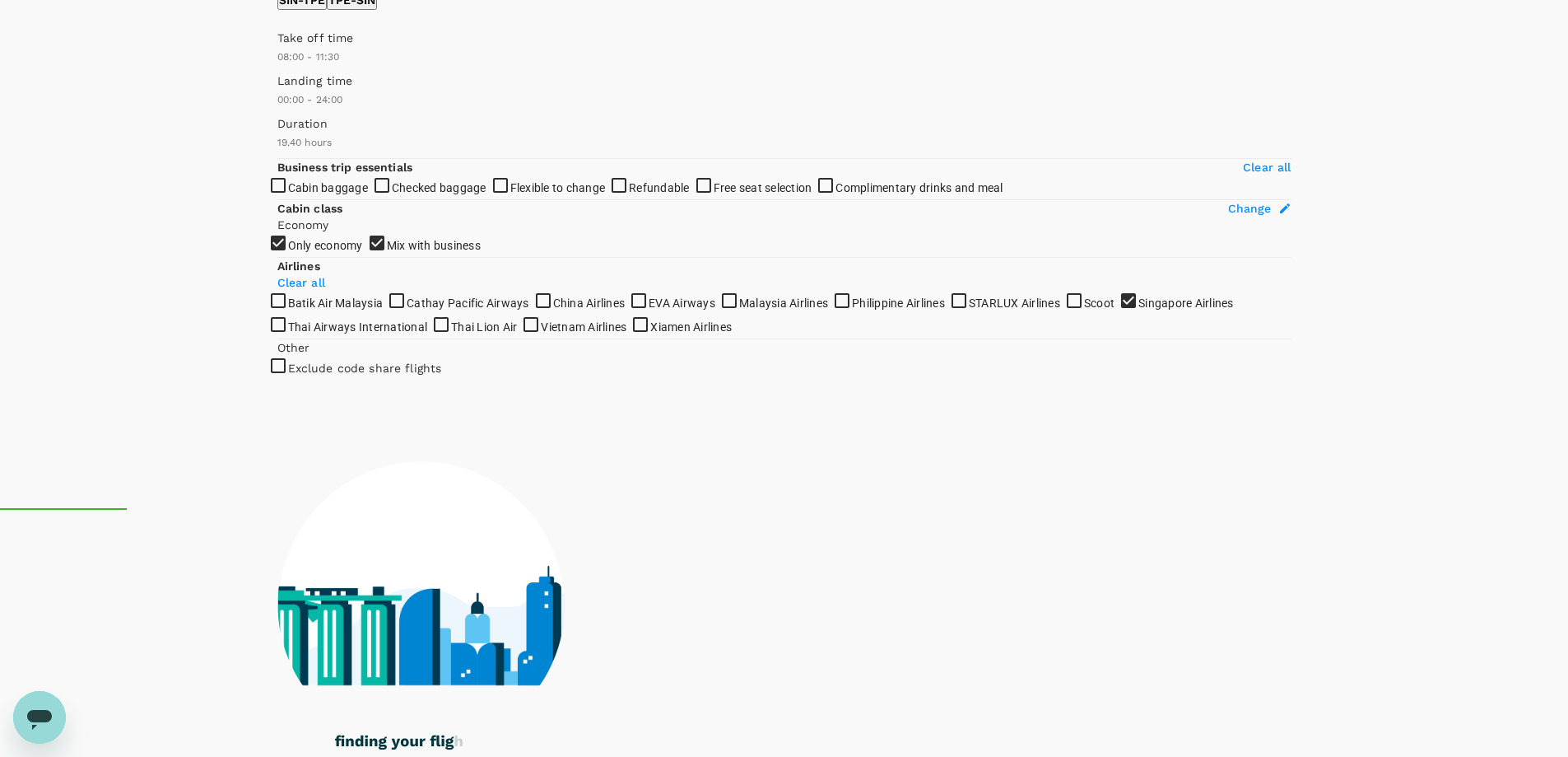
type input "660"
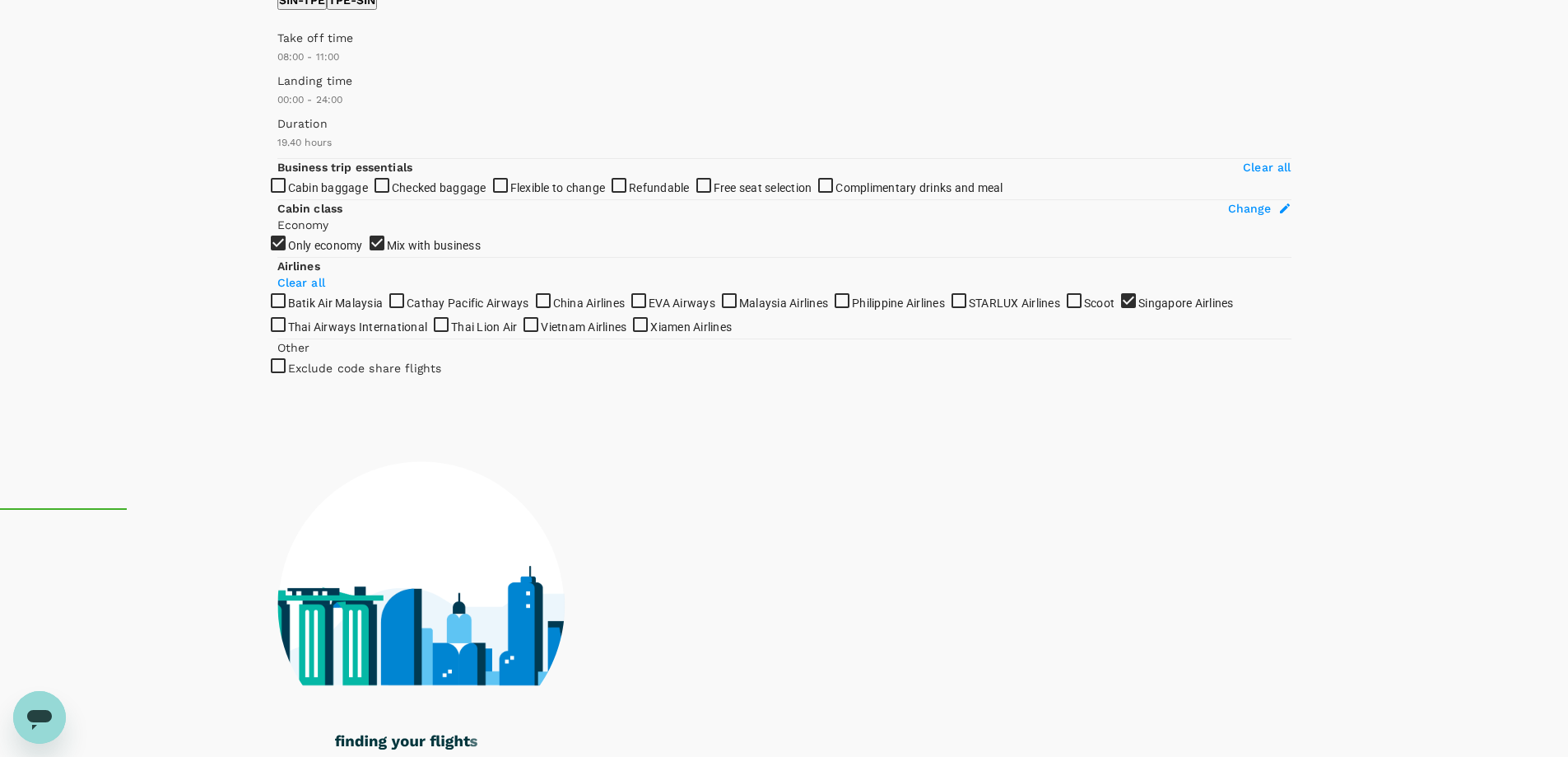
drag, startPoint x: 523, startPoint y: 248, endPoint x: 394, endPoint y: 249, distance: 129.0
click at [277, 66] on span at bounding box center [277, 66] width 0 height 0
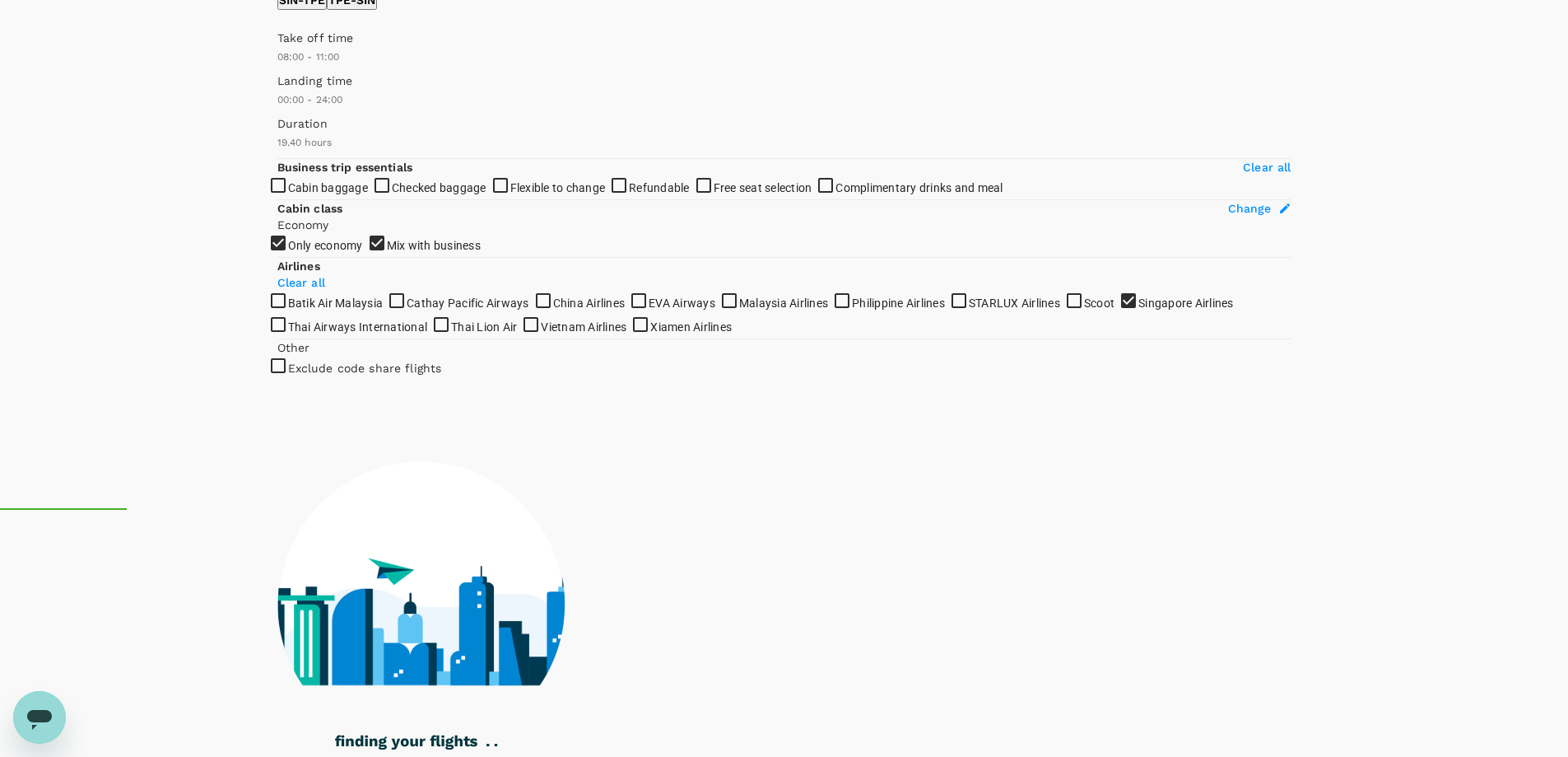
type input "1340"
checkbox input "false"
checkbox input "true"
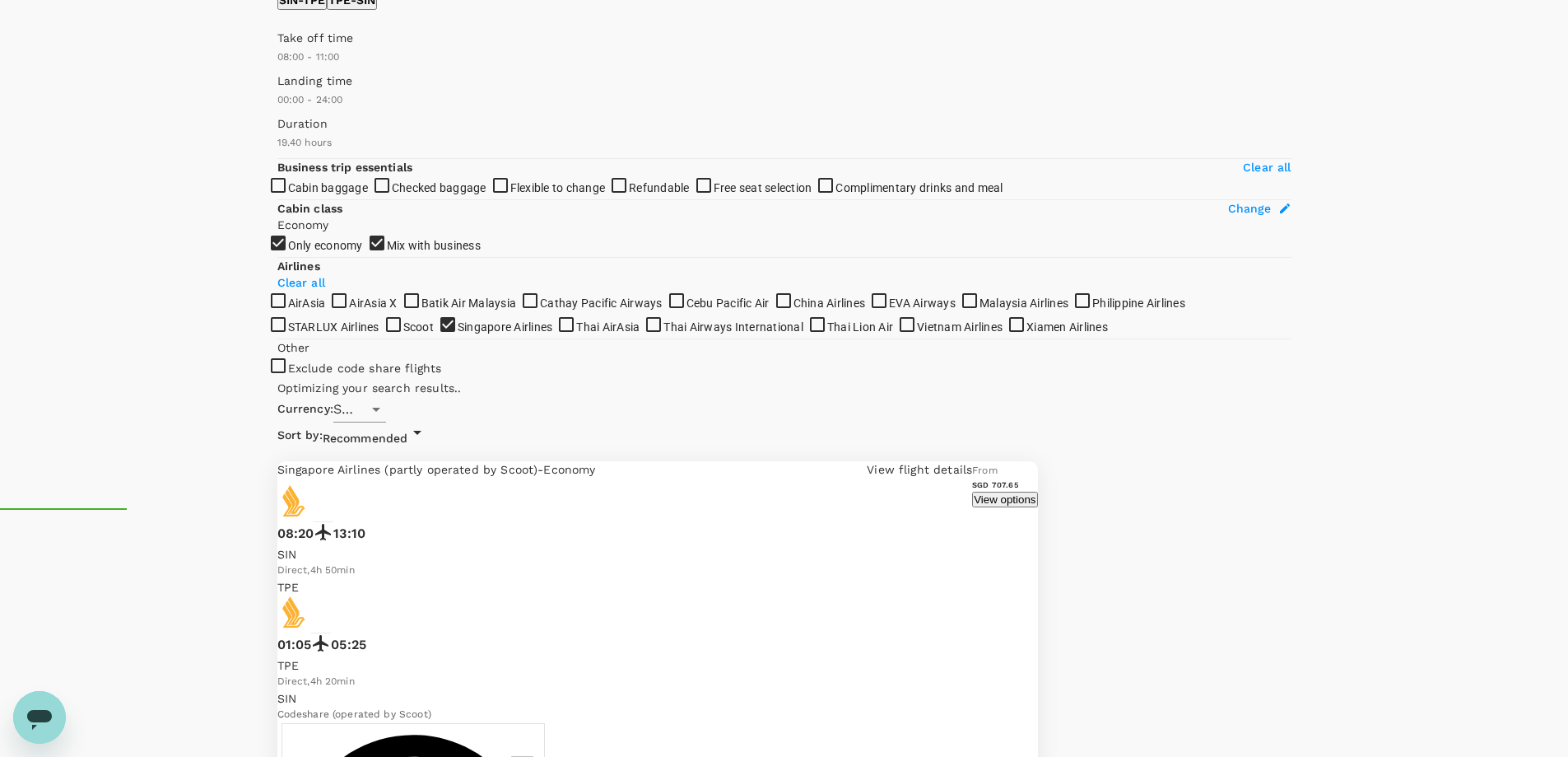
click at [375, 8] on p "TPE - SIN" at bounding box center [351, 0] width 47 height 17
type input "750"
drag, startPoint x: 279, startPoint y: 247, endPoint x: 409, endPoint y: 244, distance: 130.0
click at [277, 66] on span at bounding box center [277, 66] width 0 height 0
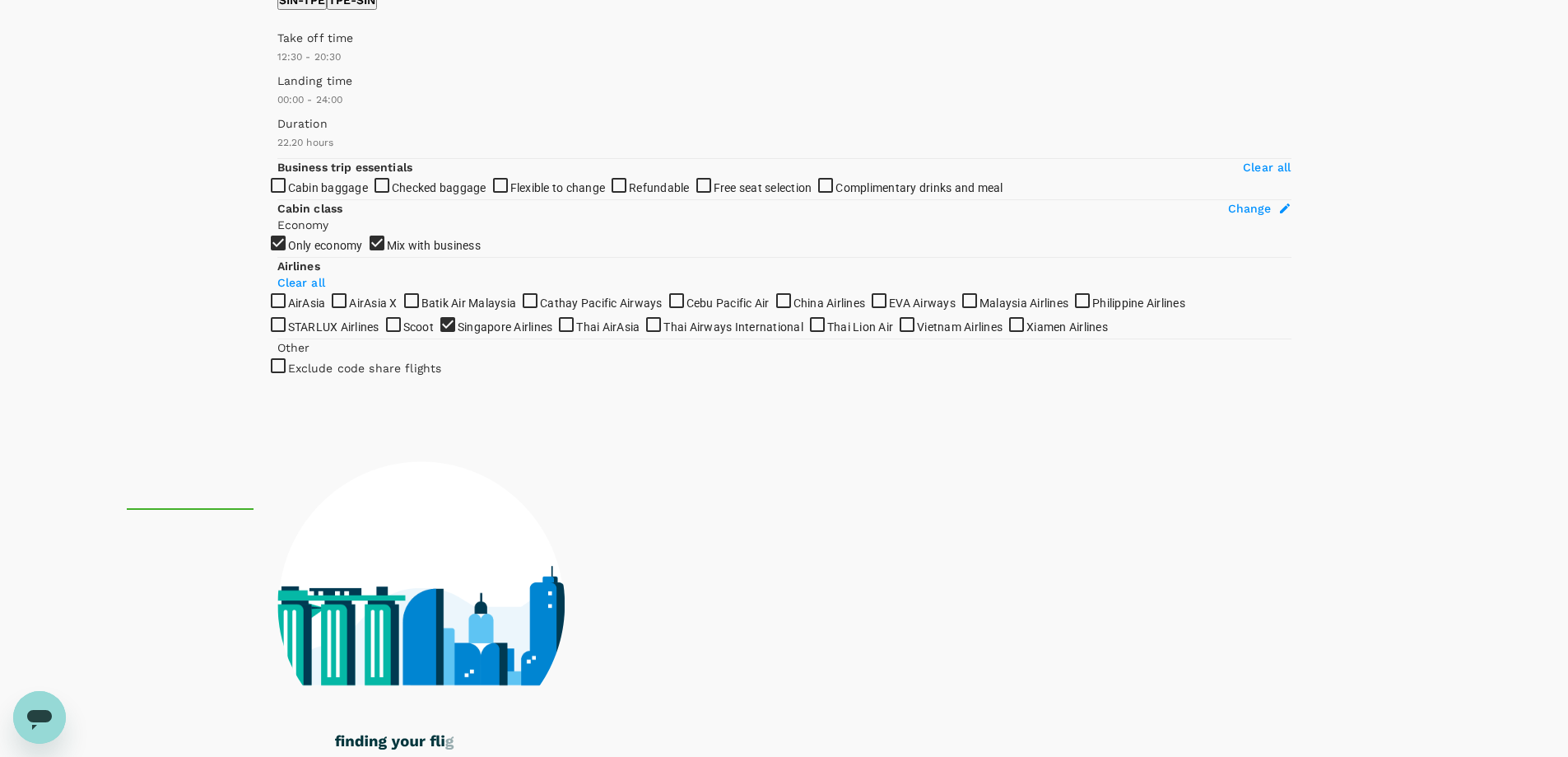
type input "1200"
checkbox input "false"
checkbox input "true"
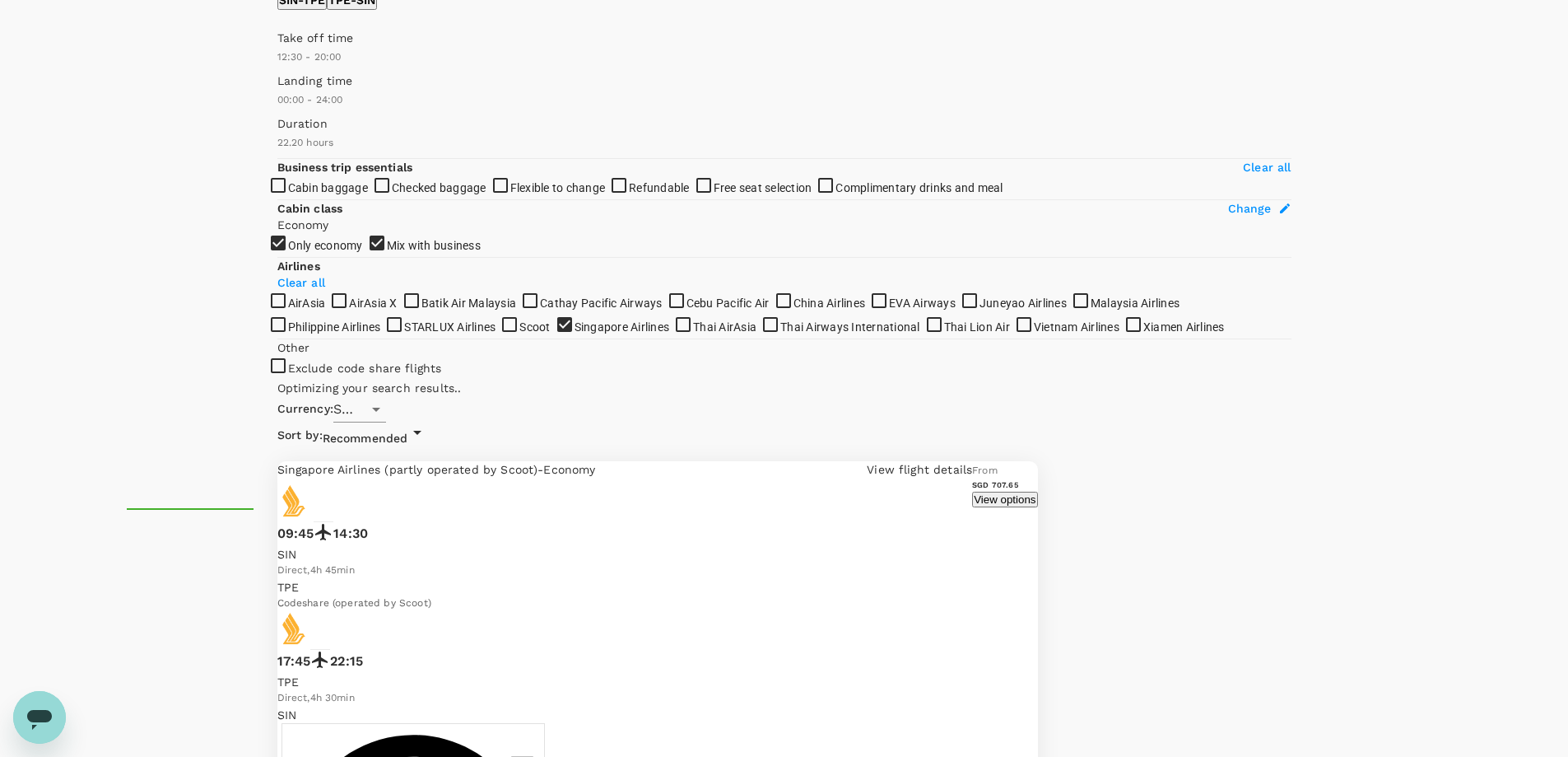
type input "1170"
drag, startPoint x: 522, startPoint y: 238, endPoint x: 457, endPoint y: 252, distance: 66.5
click at [277, 66] on span at bounding box center [277, 66] width 0 height 0
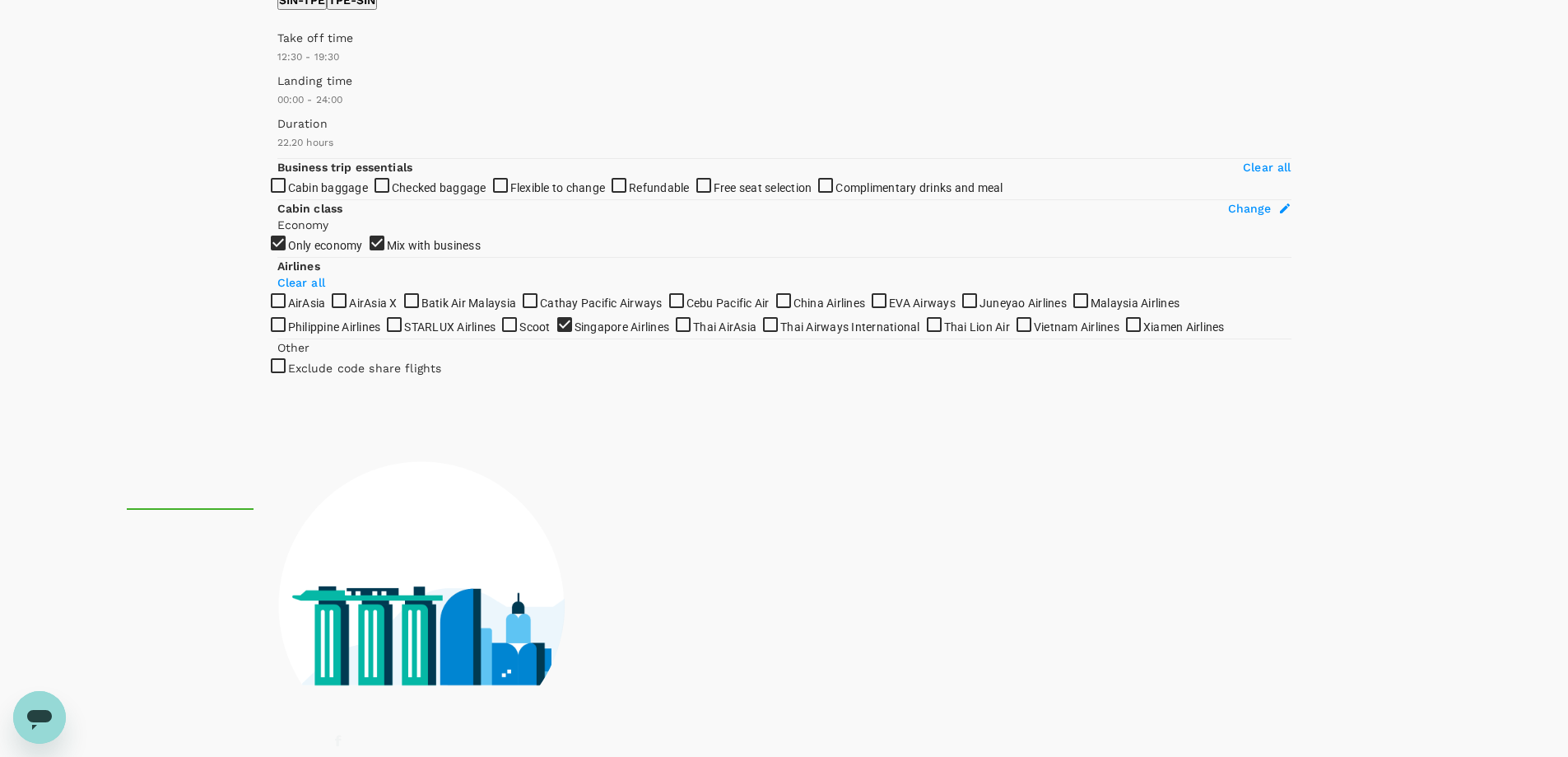
scroll to position [0, 0]
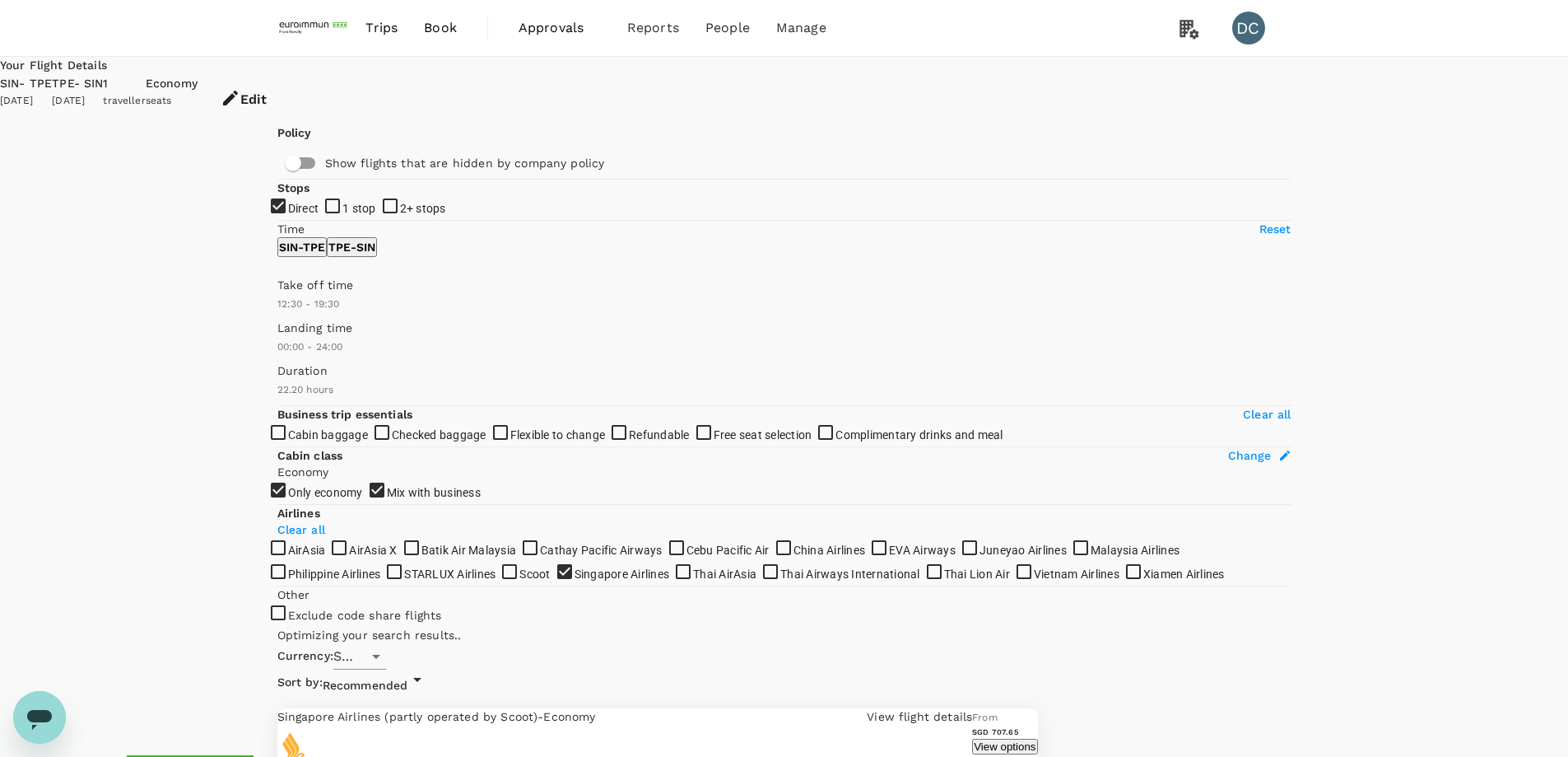
checkbox input "false"
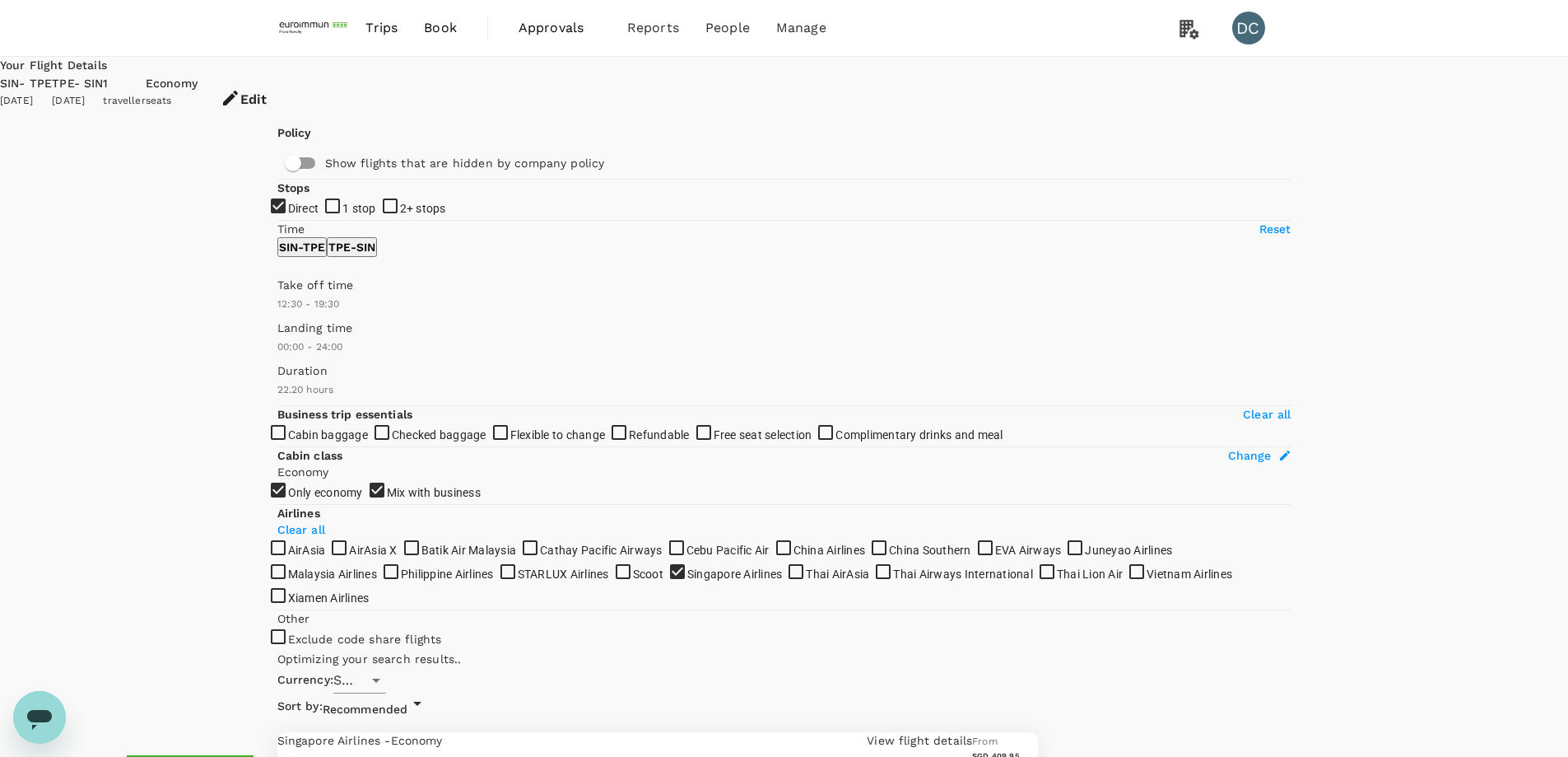
click at [1037, 756] on button "View options" at bounding box center [1004, 770] width 65 height 16
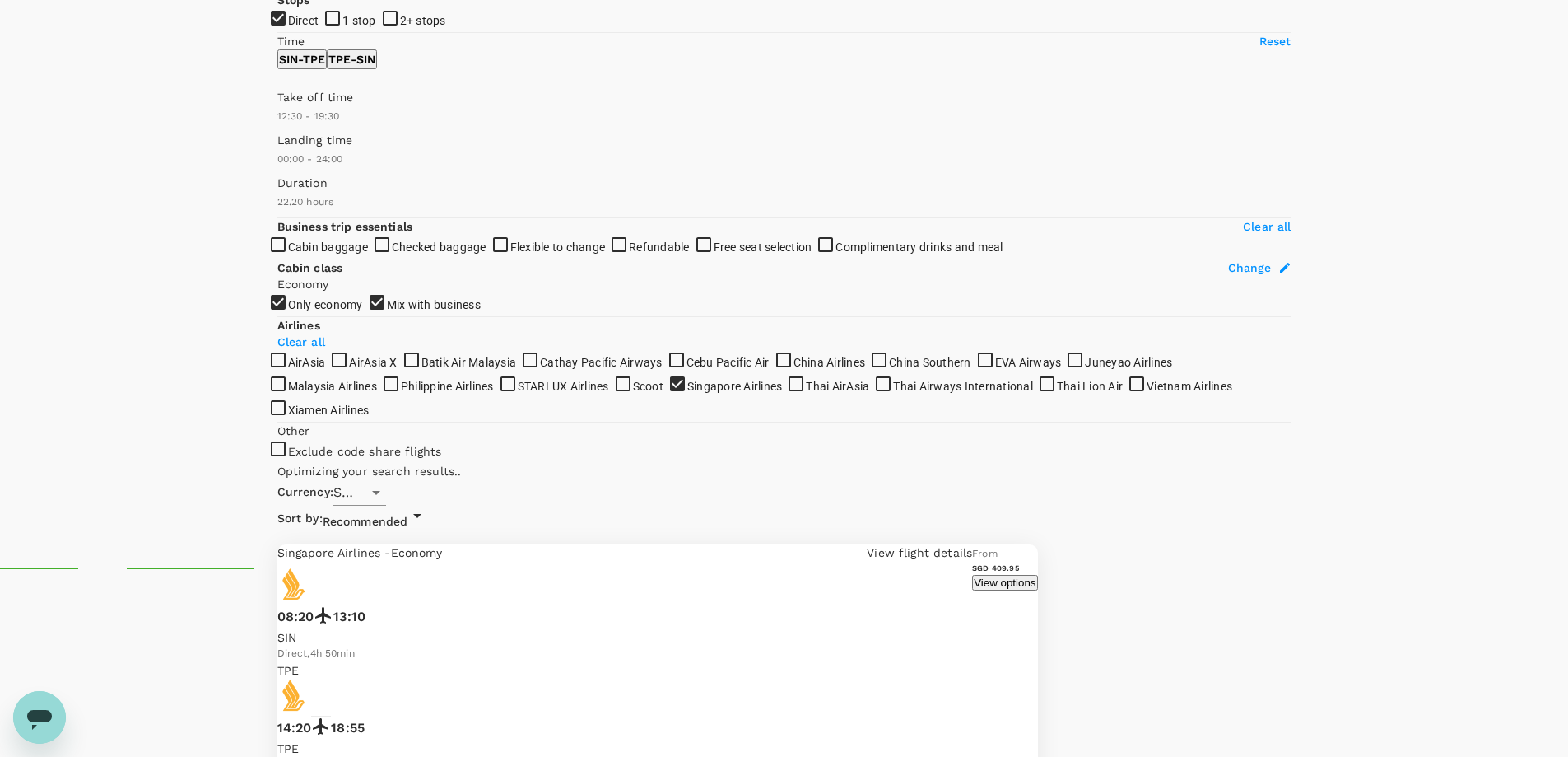
scroll to position [190, 0]
checkbox input "false"
checkbox input "true"
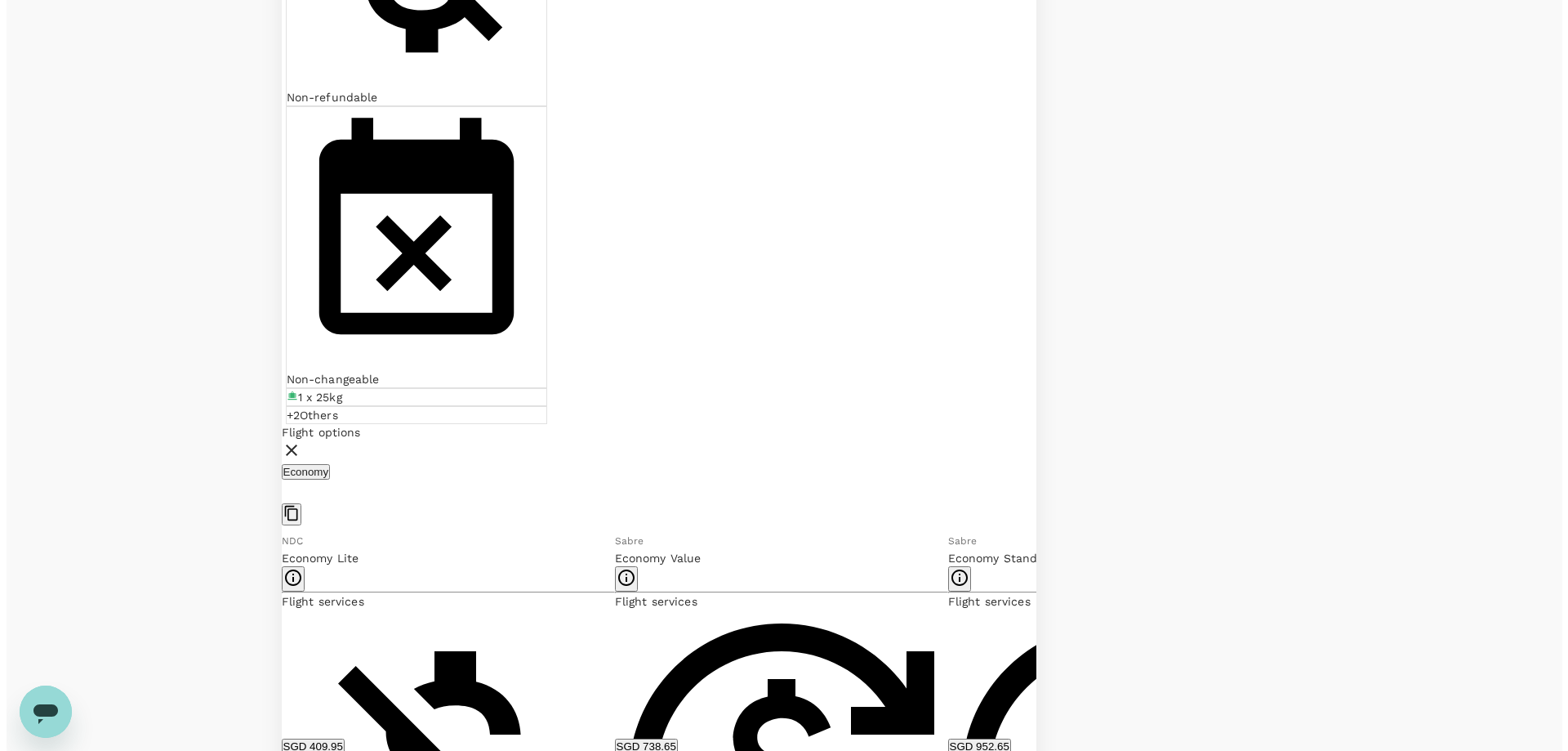
scroll to position [1207, 0]
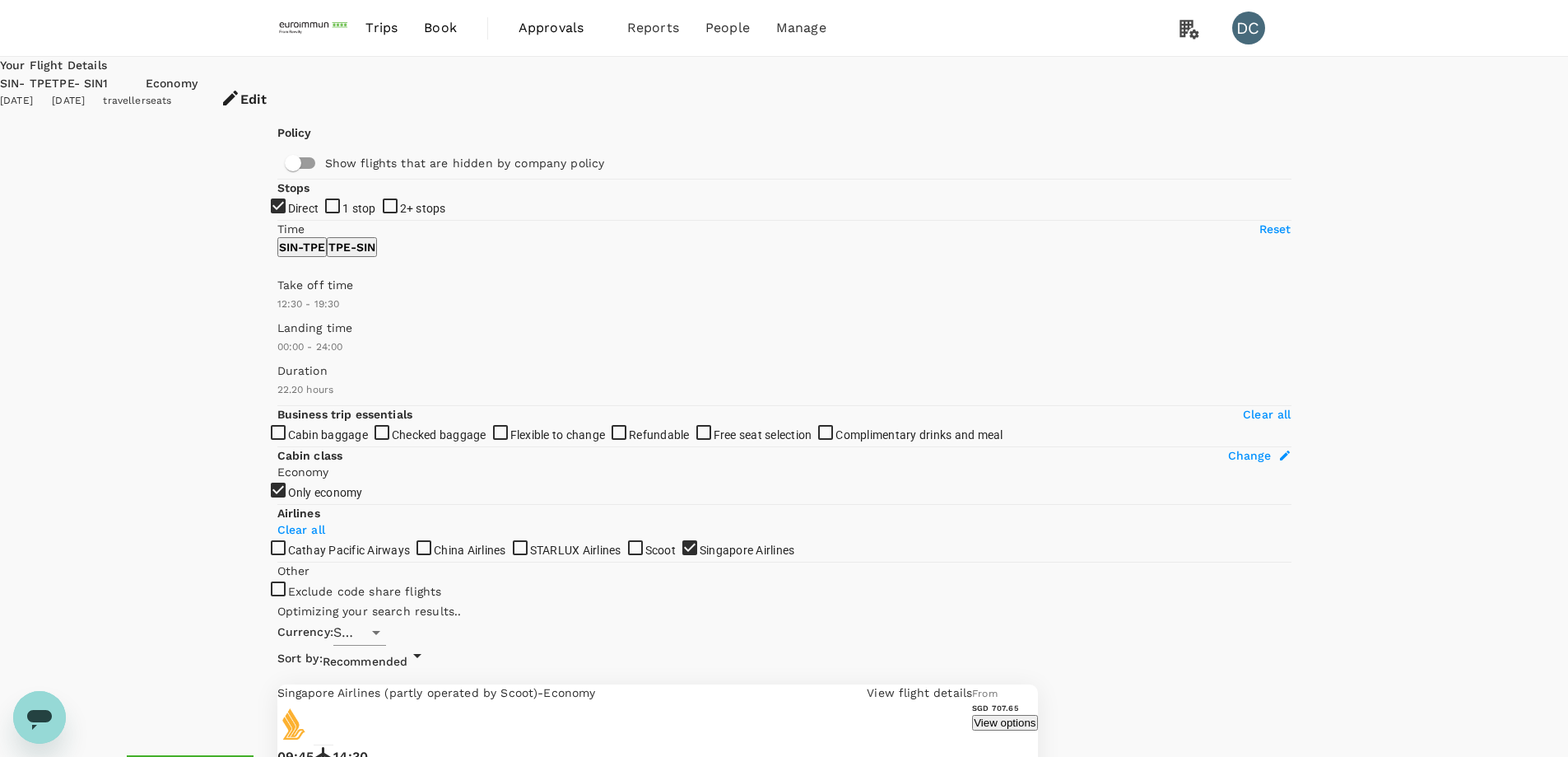
type input "890"
checkbox input "false"
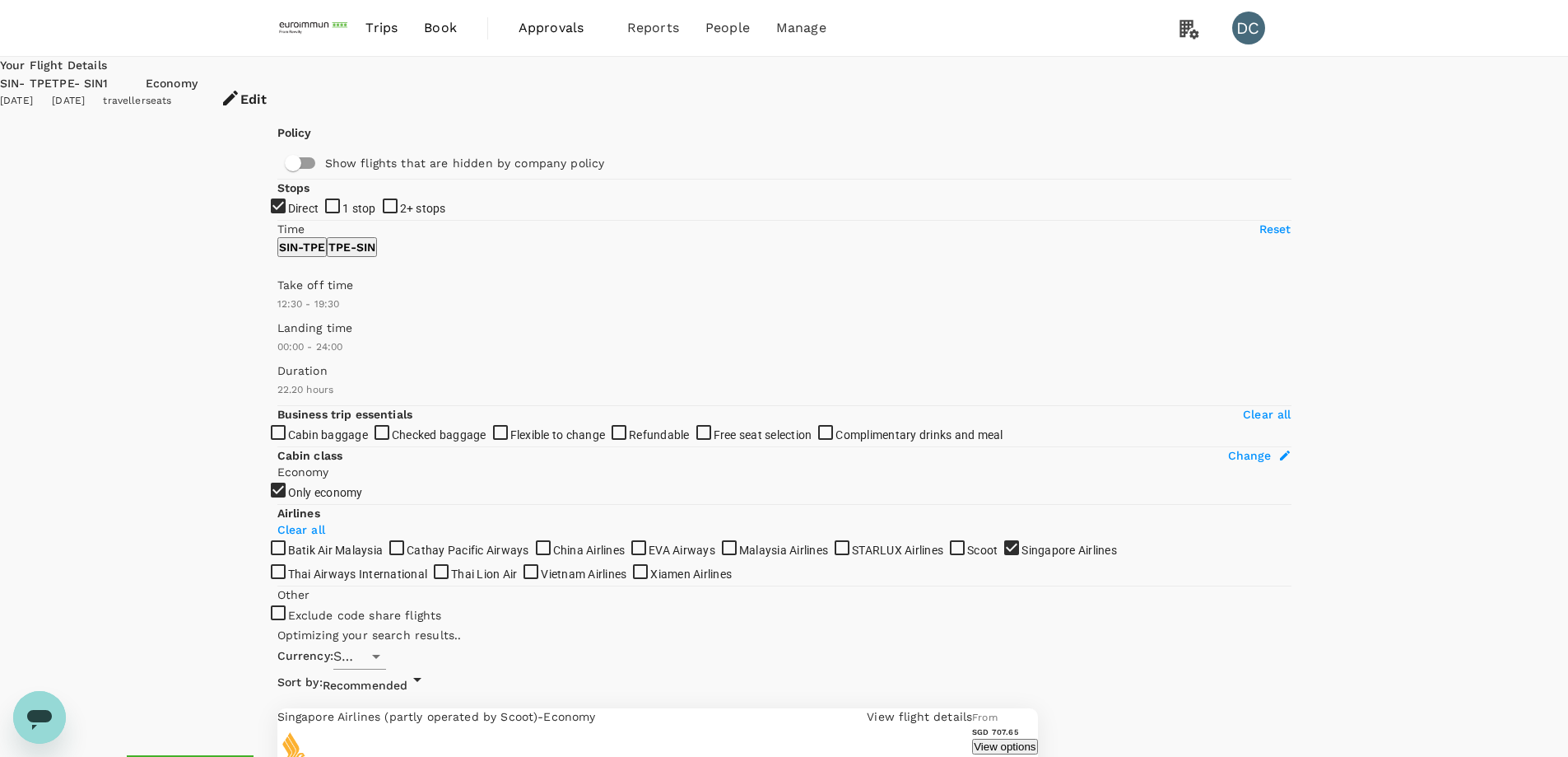
type input "1340"
checkbox input "false"
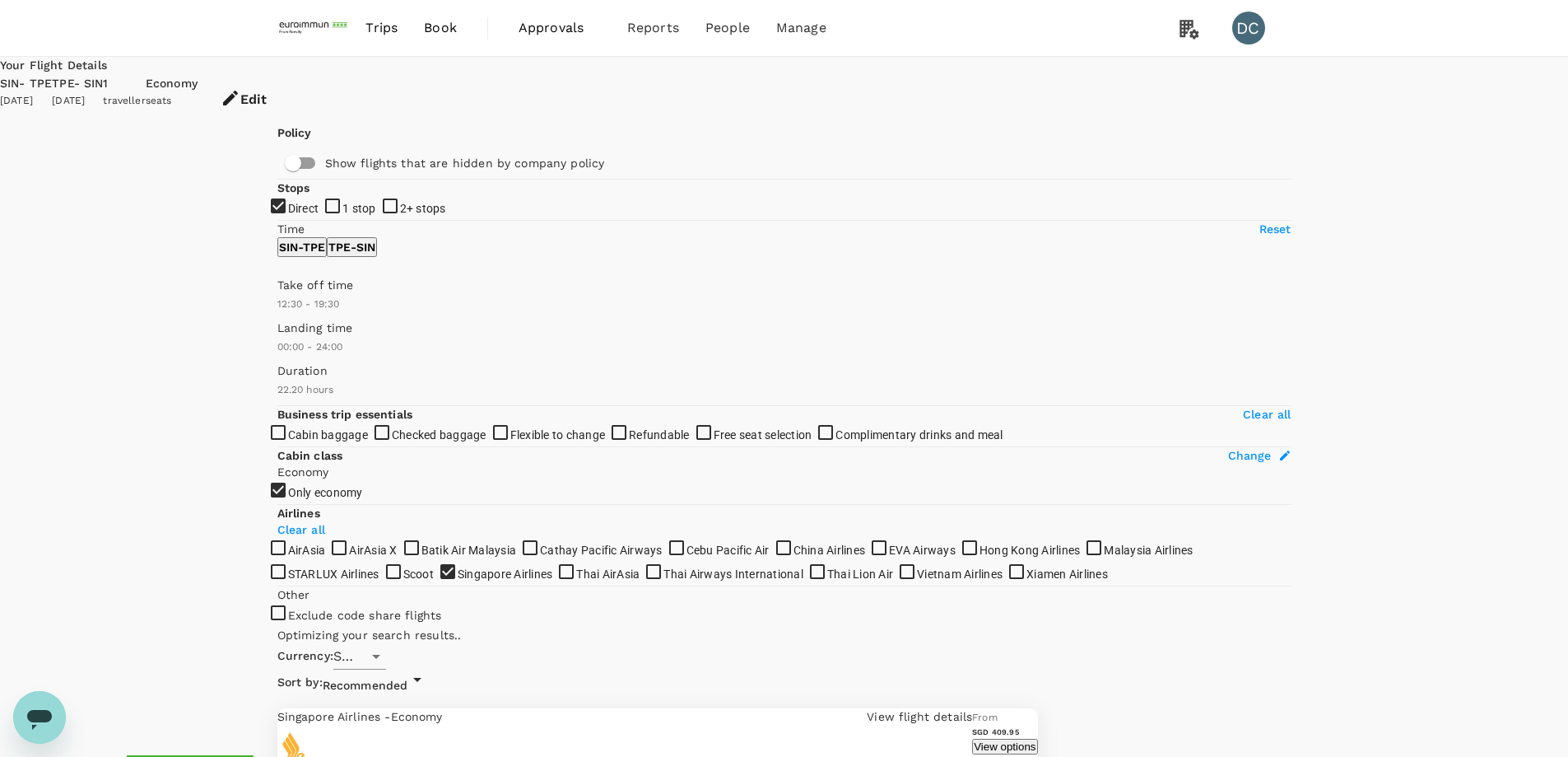
checkbox input "false"
checkbox input "true"
